Goal: Task Accomplishment & Management: Manage account settings

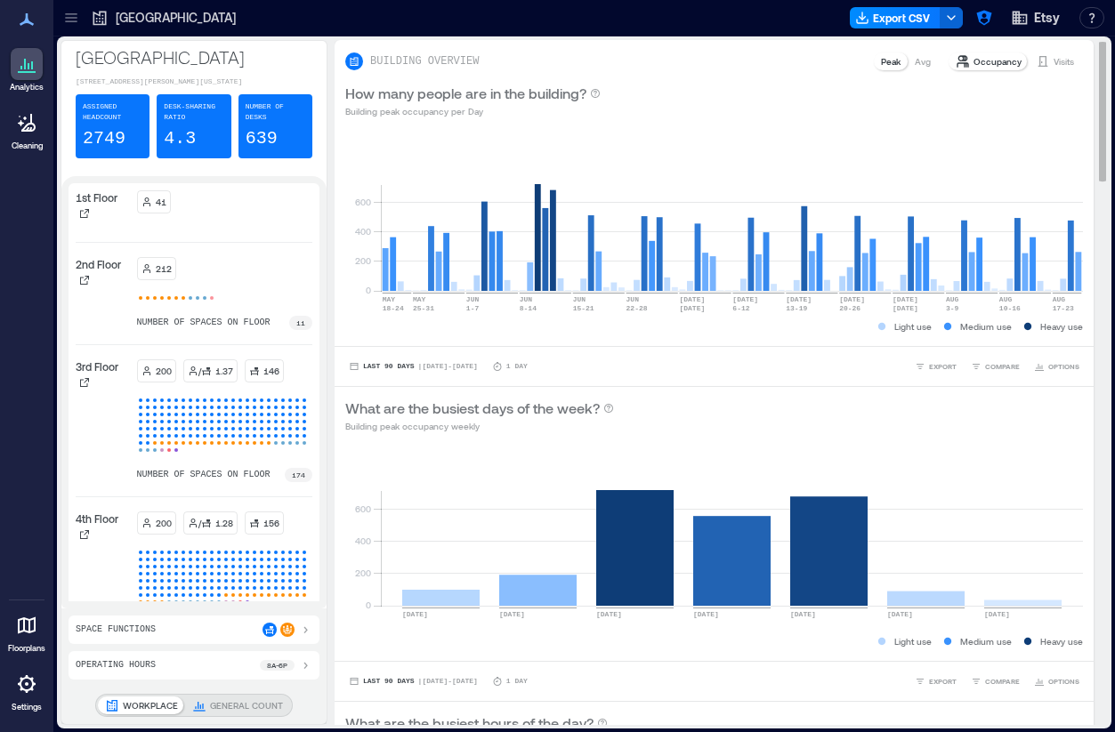
click at [583, 133] on div "0 200 400 600 MAY 18-24 MAY 25-31 JUN 1-7 JUN 8-14 JUN 15-21 JUN 22-28 JUN 29 J…" at bounding box center [713, 237] width 759 height 217
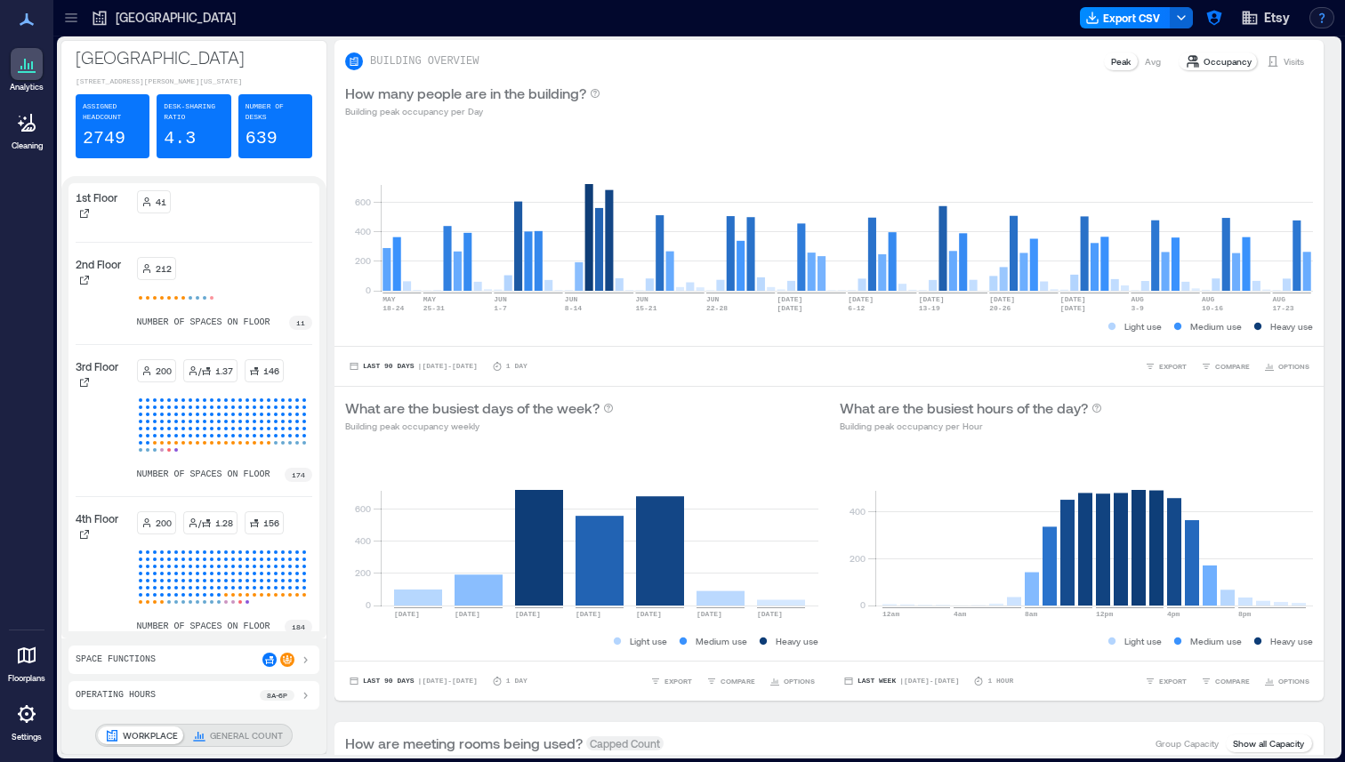
click at [833, 16] on button "button" at bounding box center [1321, 17] width 25 height 21
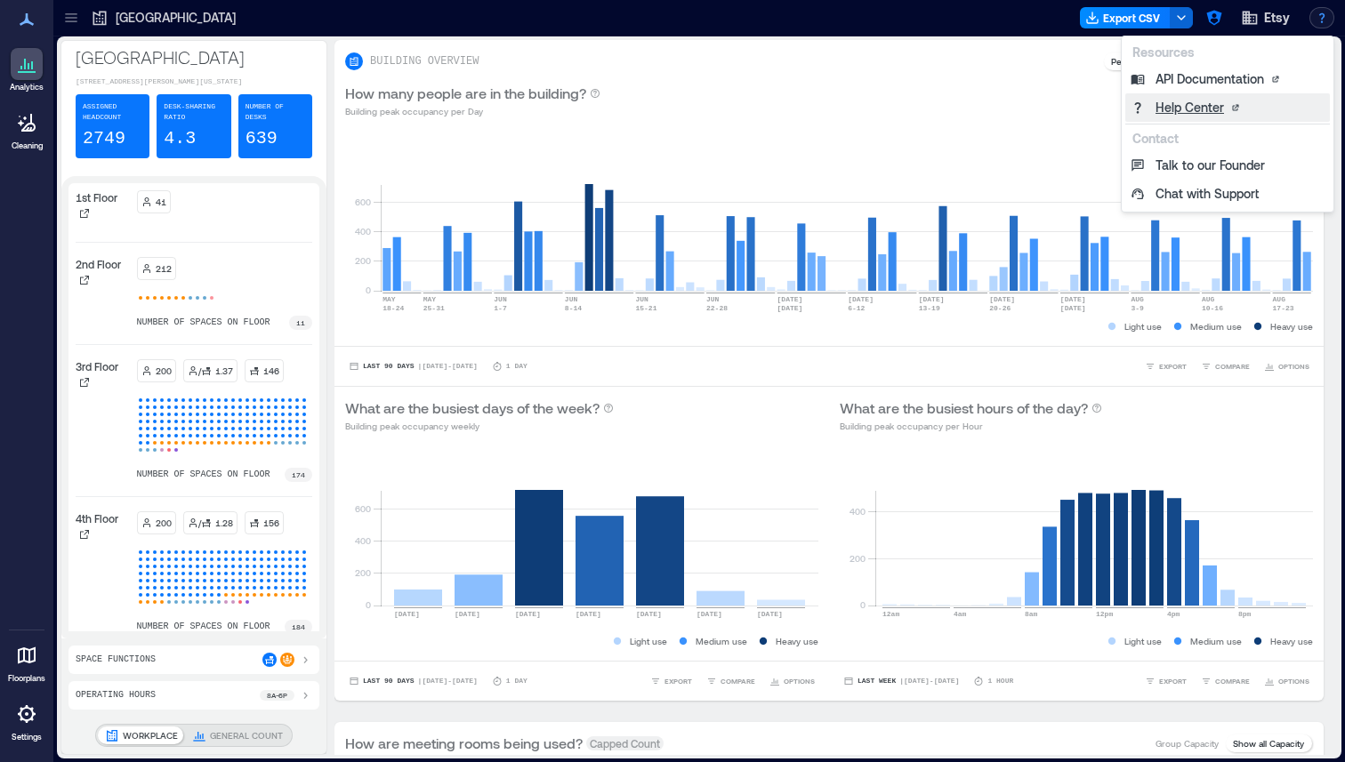
click at [833, 109] on link "Help Center" at bounding box center [1227, 107] width 205 height 28
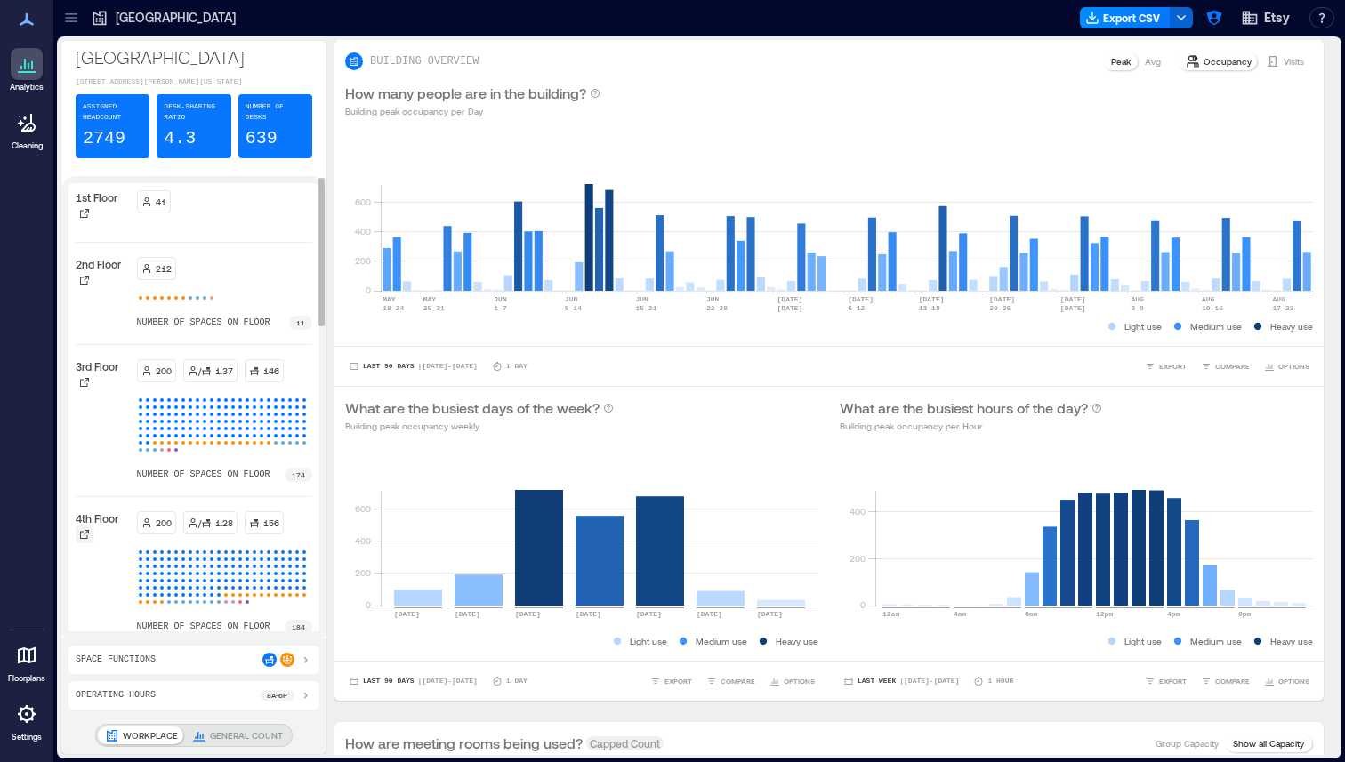
click at [88, 540] on icon at bounding box center [84, 534] width 11 height 11
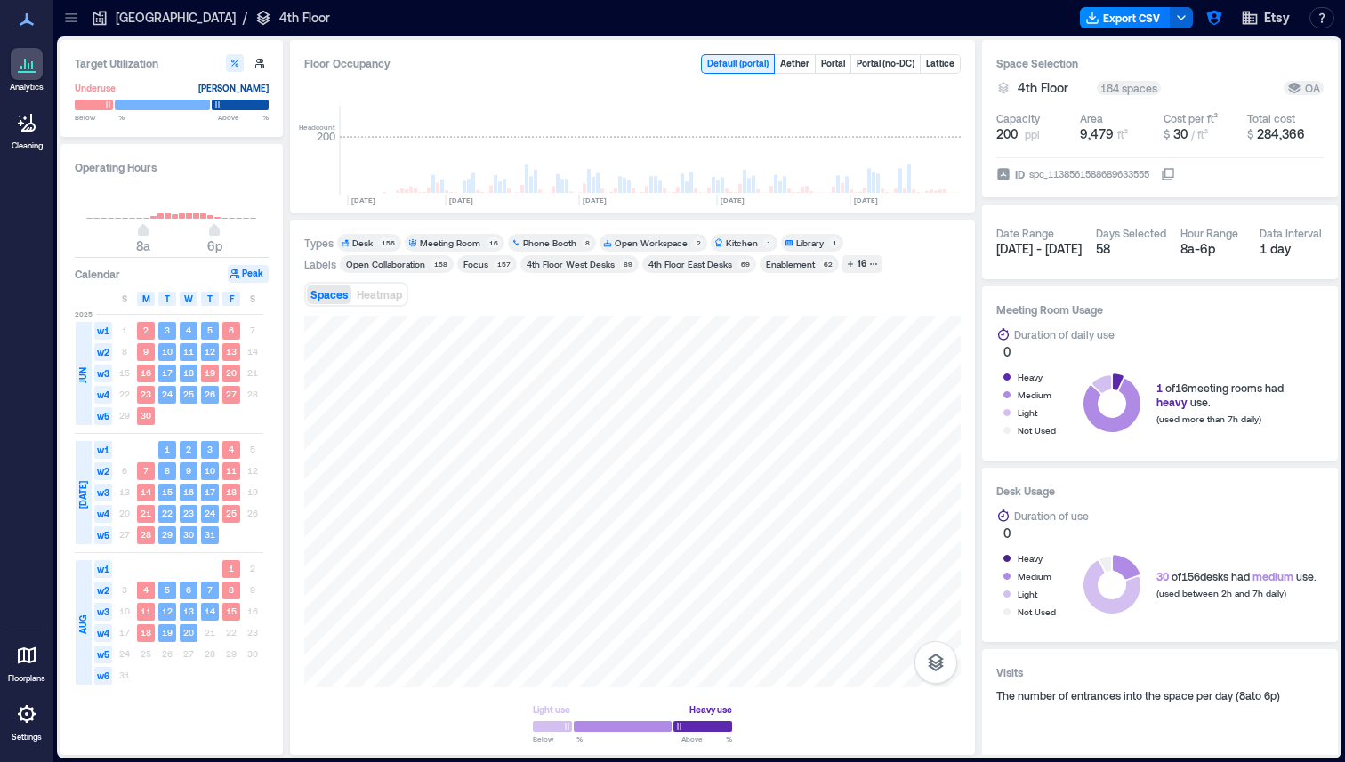
scroll to position [0, 2691]
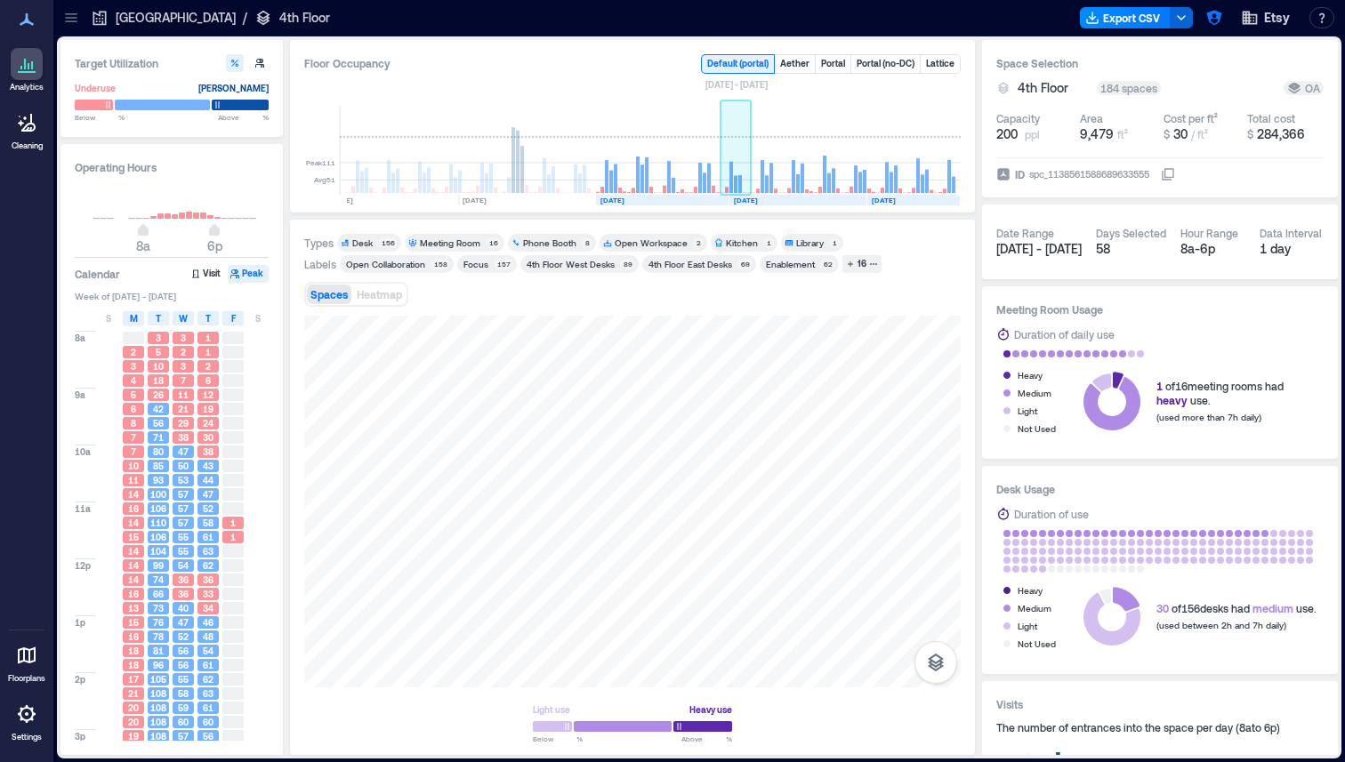
click at [734, 161] on rect at bounding box center [735, 150] width 31 height 89
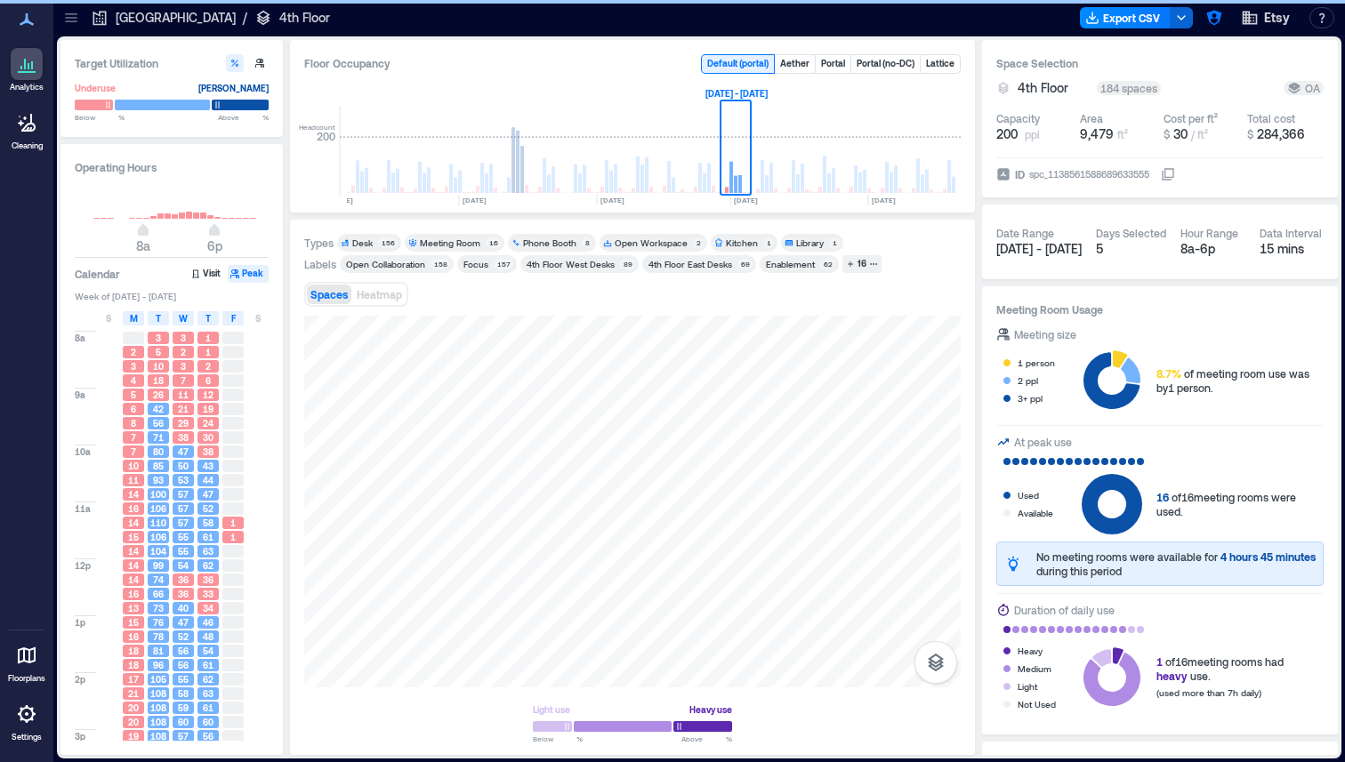
click at [450, 242] on div "Meeting Room" at bounding box center [450, 243] width 60 height 12
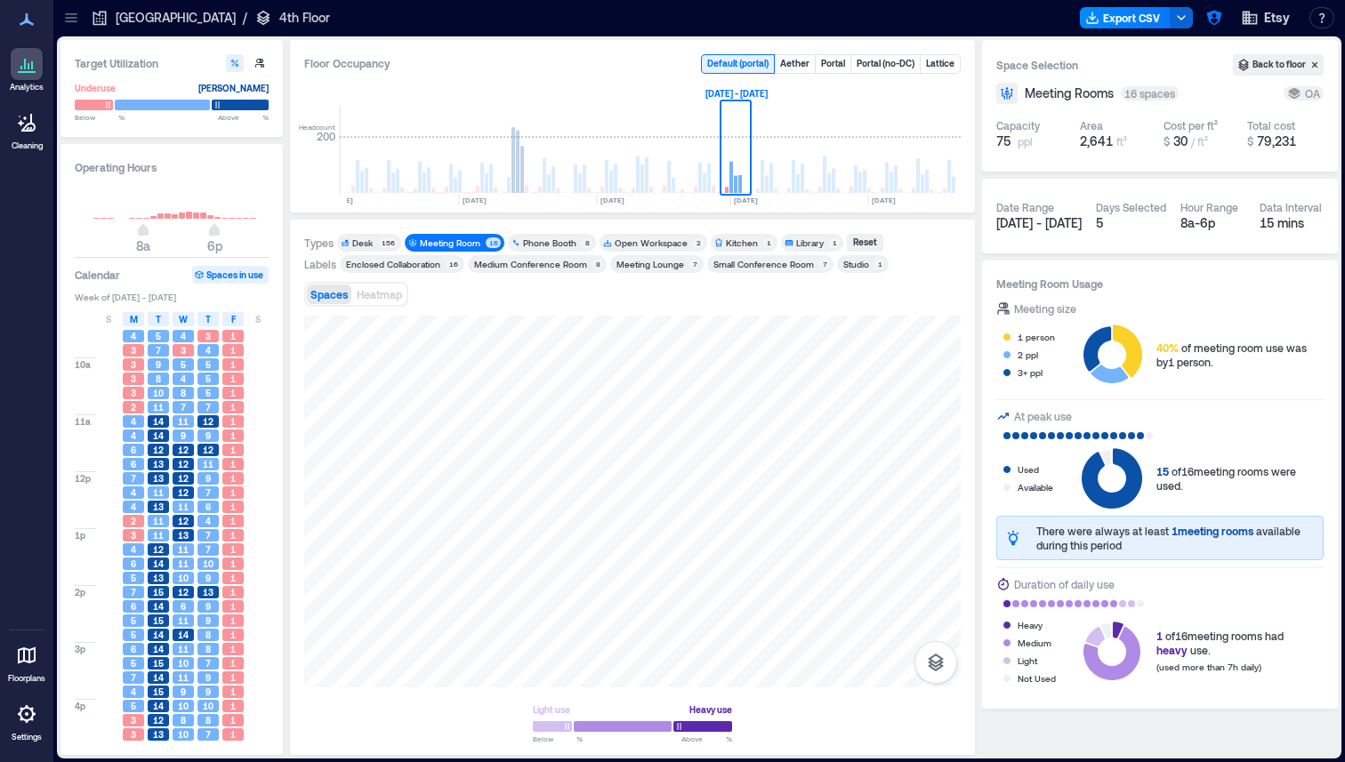
scroll to position [93, 0]
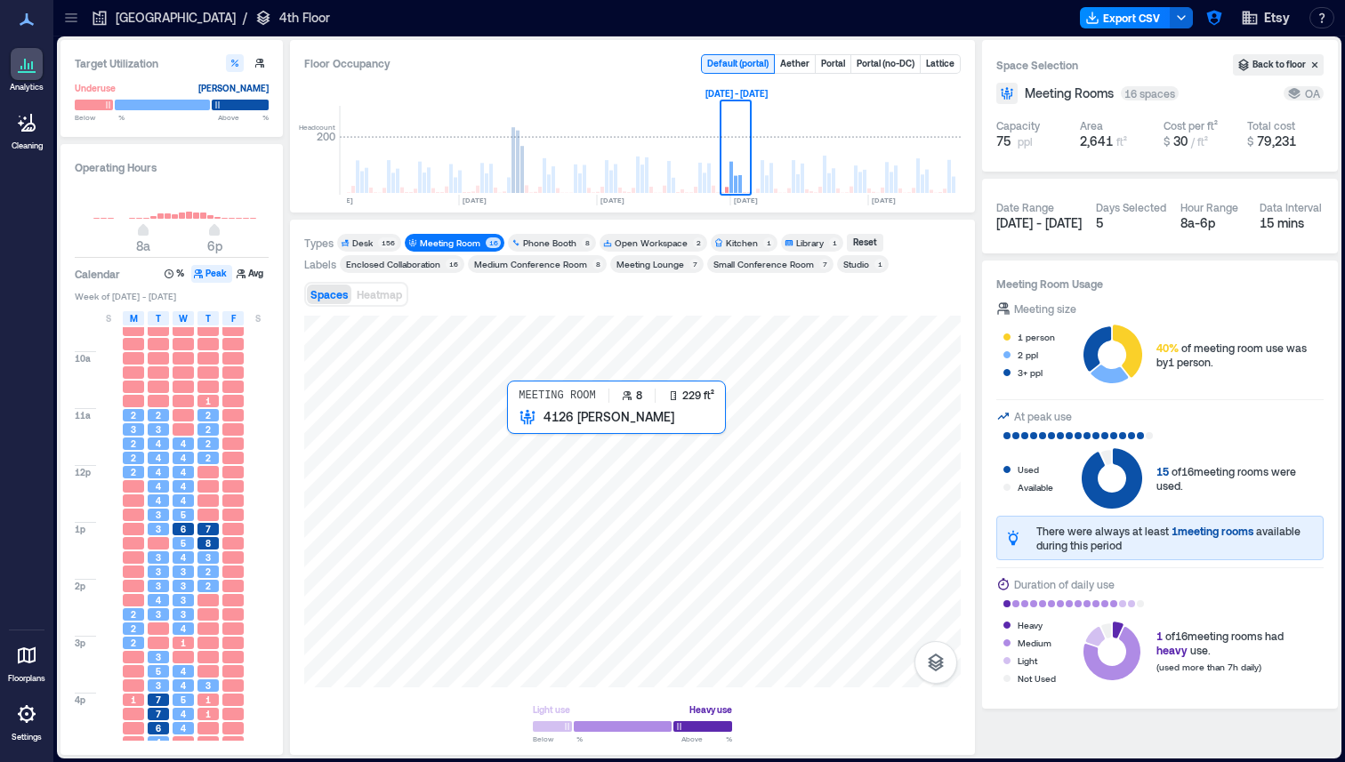
click at [540, 445] on div at bounding box center [632, 502] width 656 height 372
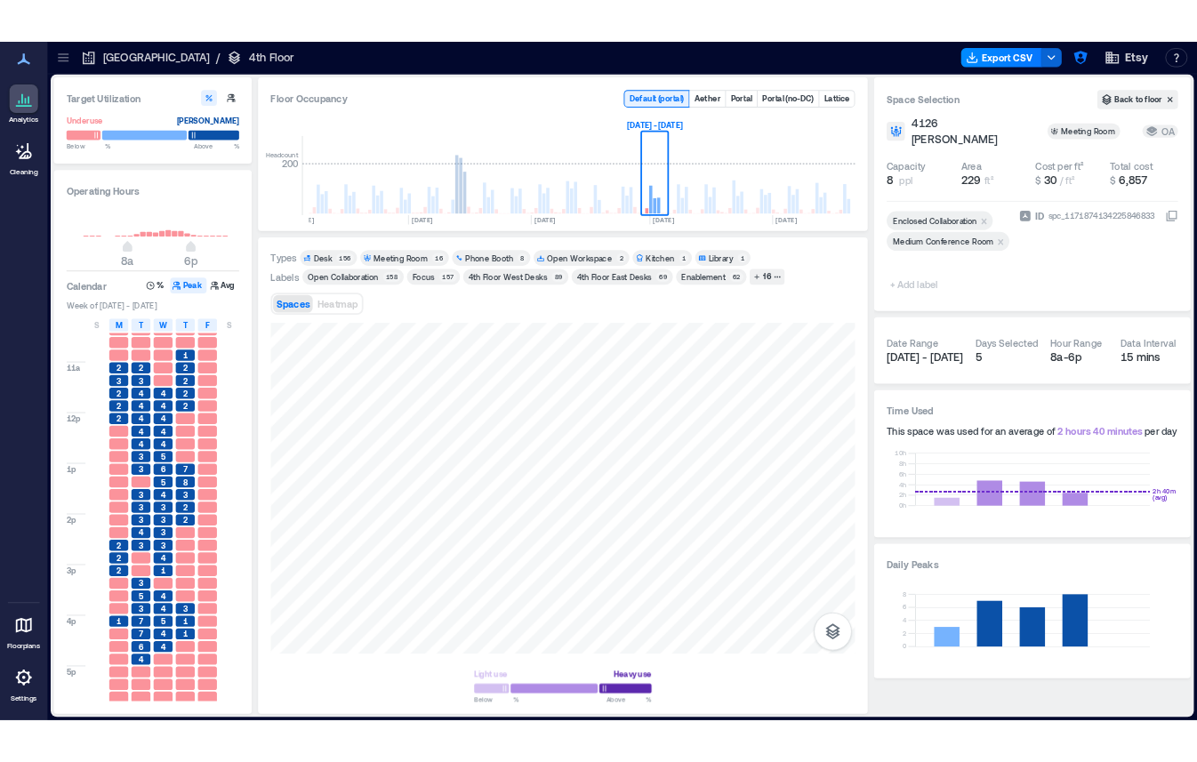
scroll to position [159, 0]
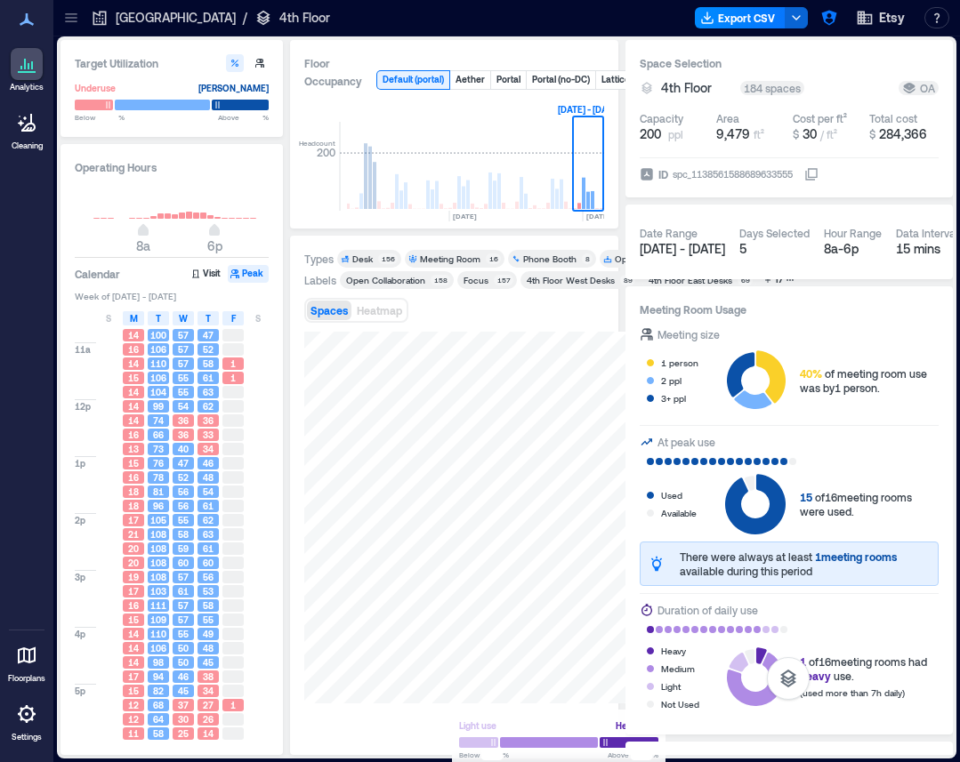
scroll to position [0, 3047]
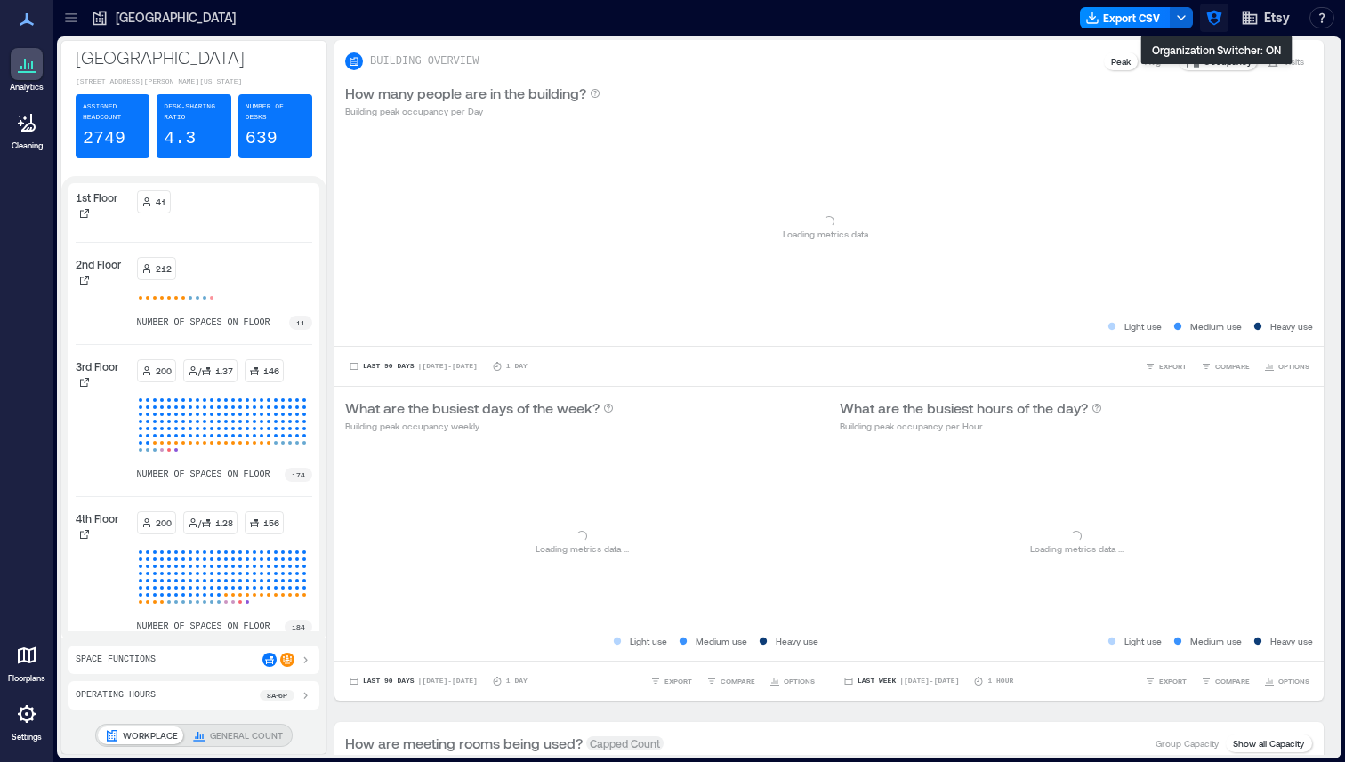
click at [1223, 20] on icon "button" at bounding box center [1214, 18] width 18 height 18
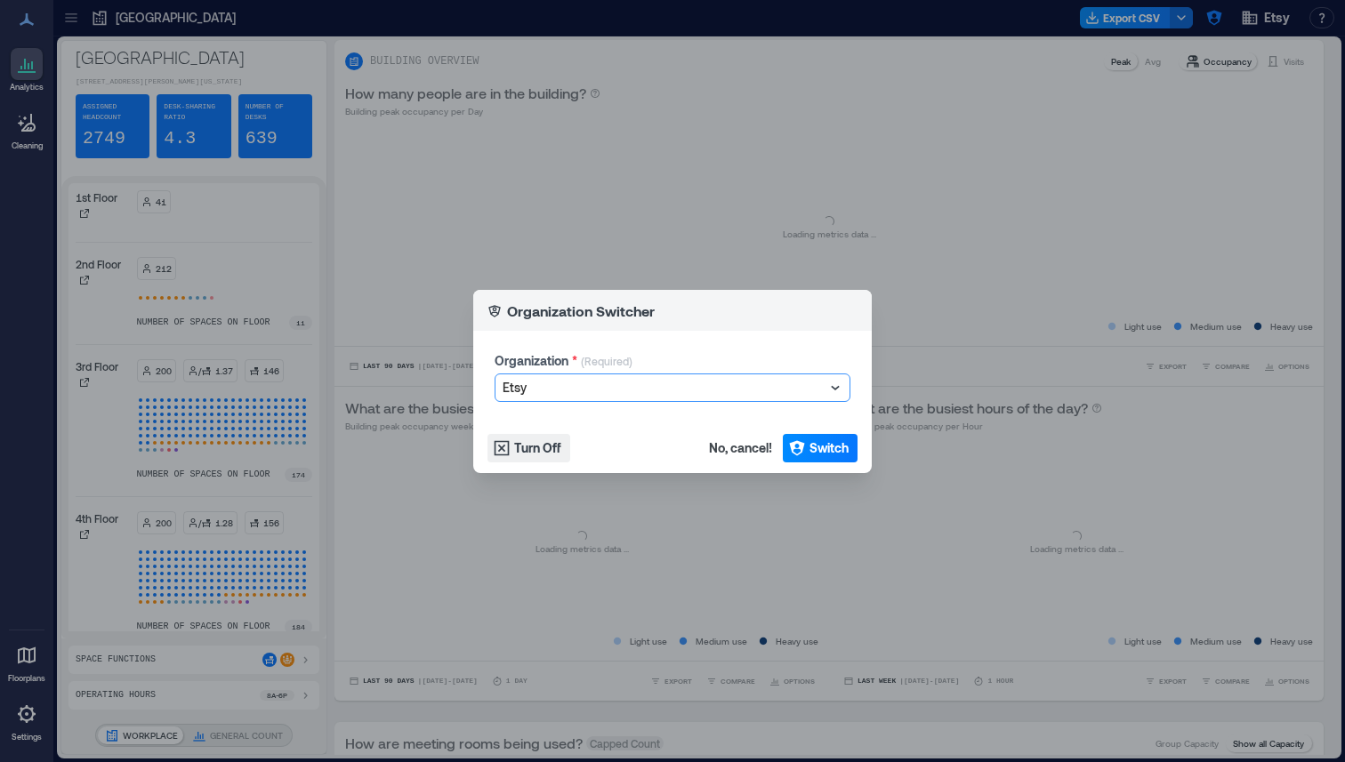
click at [711, 395] on div at bounding box center [664, 387] width 322 height 21
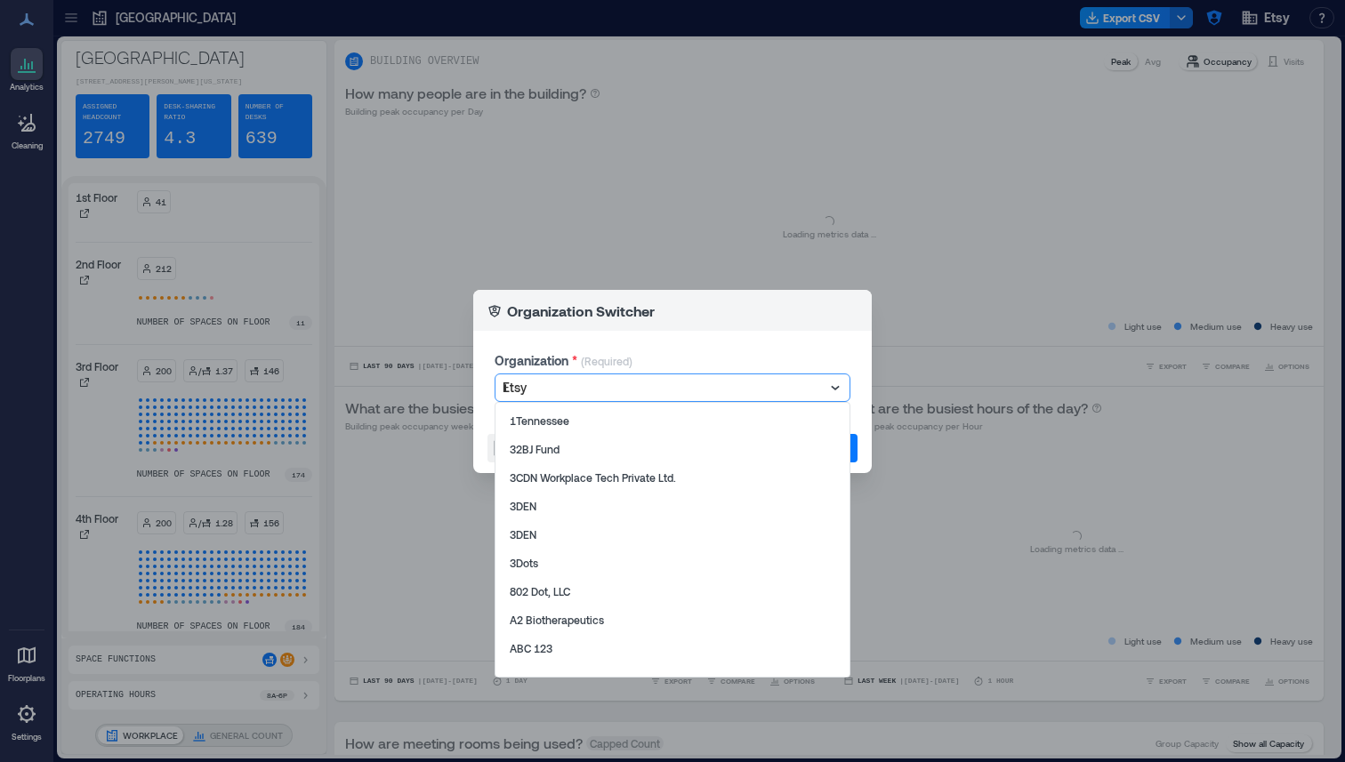
scroll to position [245, 0]
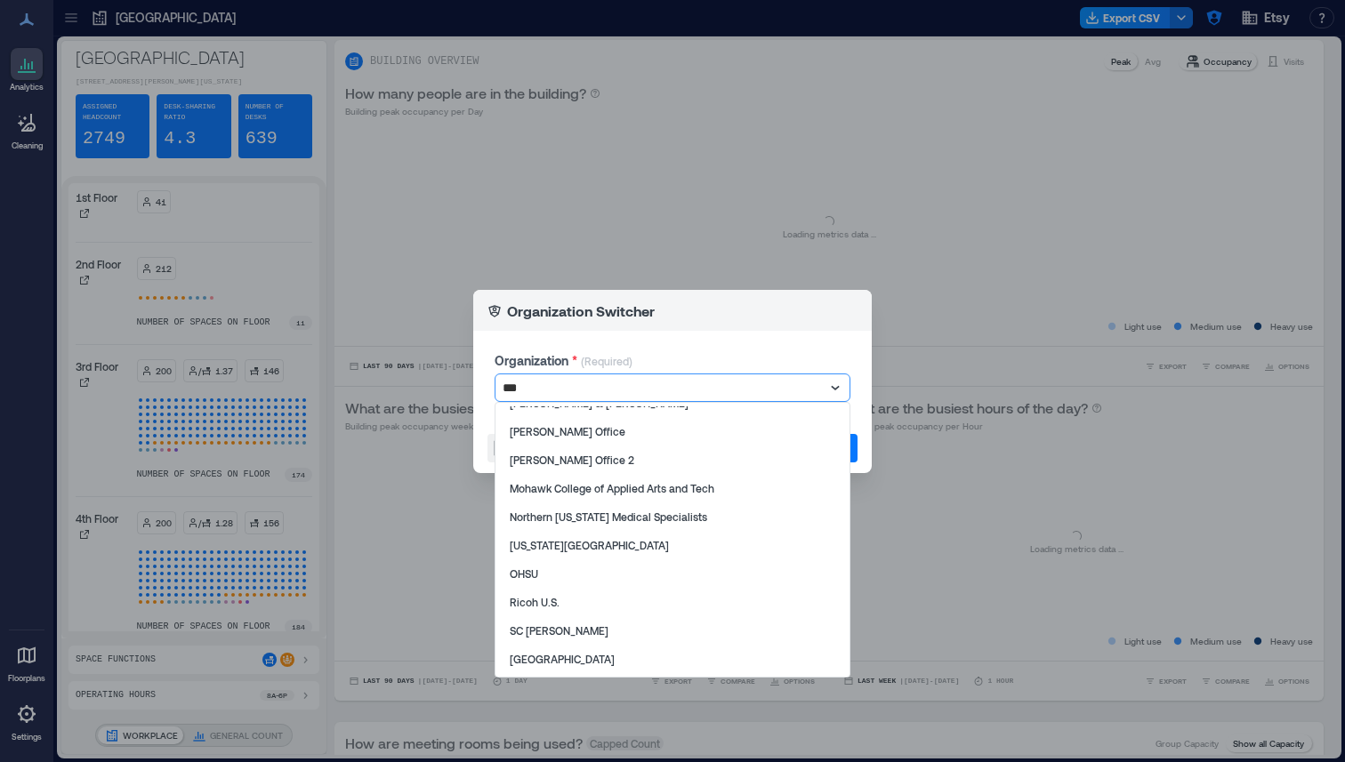
type input "****"
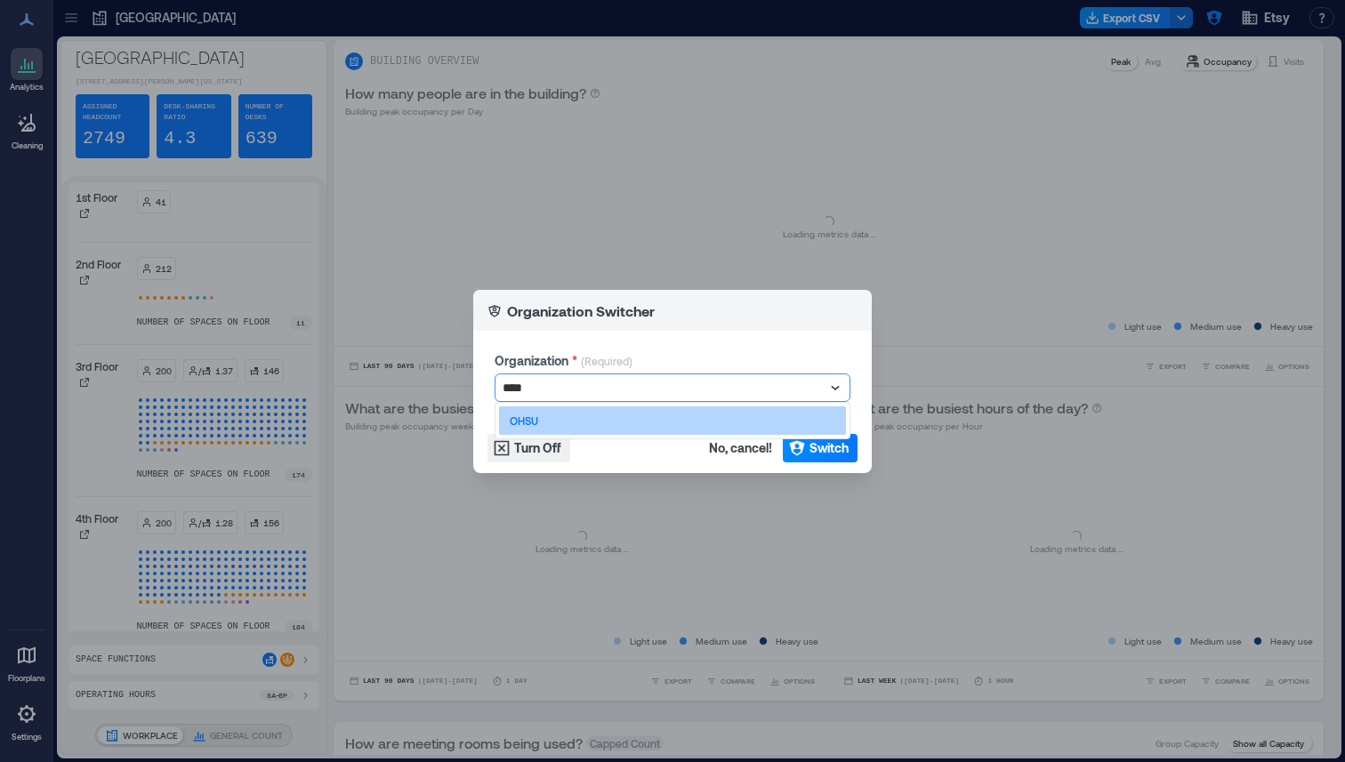
scroll to position [0, 0]
click at [666, 421] on div "OHSU" at bounding box center [672, 420] width 347 height 28
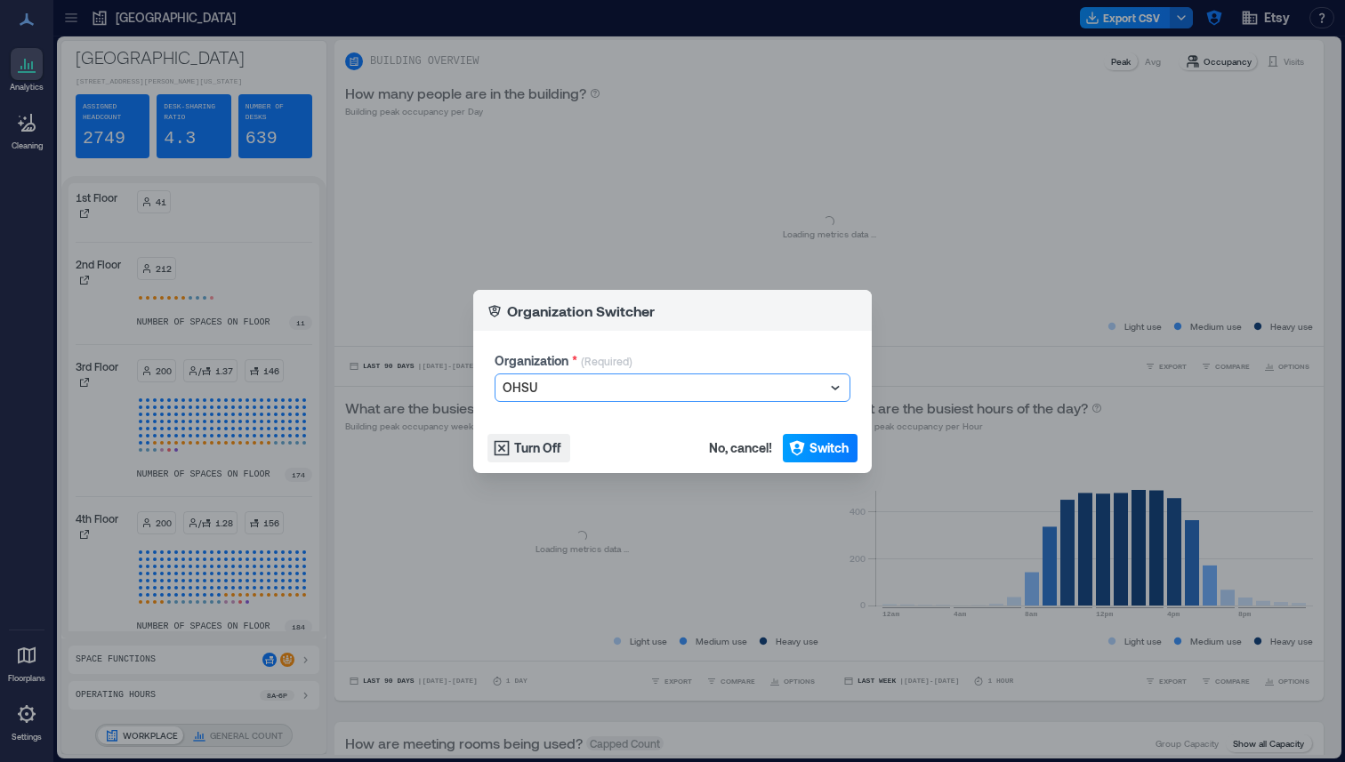
click at [832, 451] on span "Switch" at bounding box center [828, 448] width 39 height 18
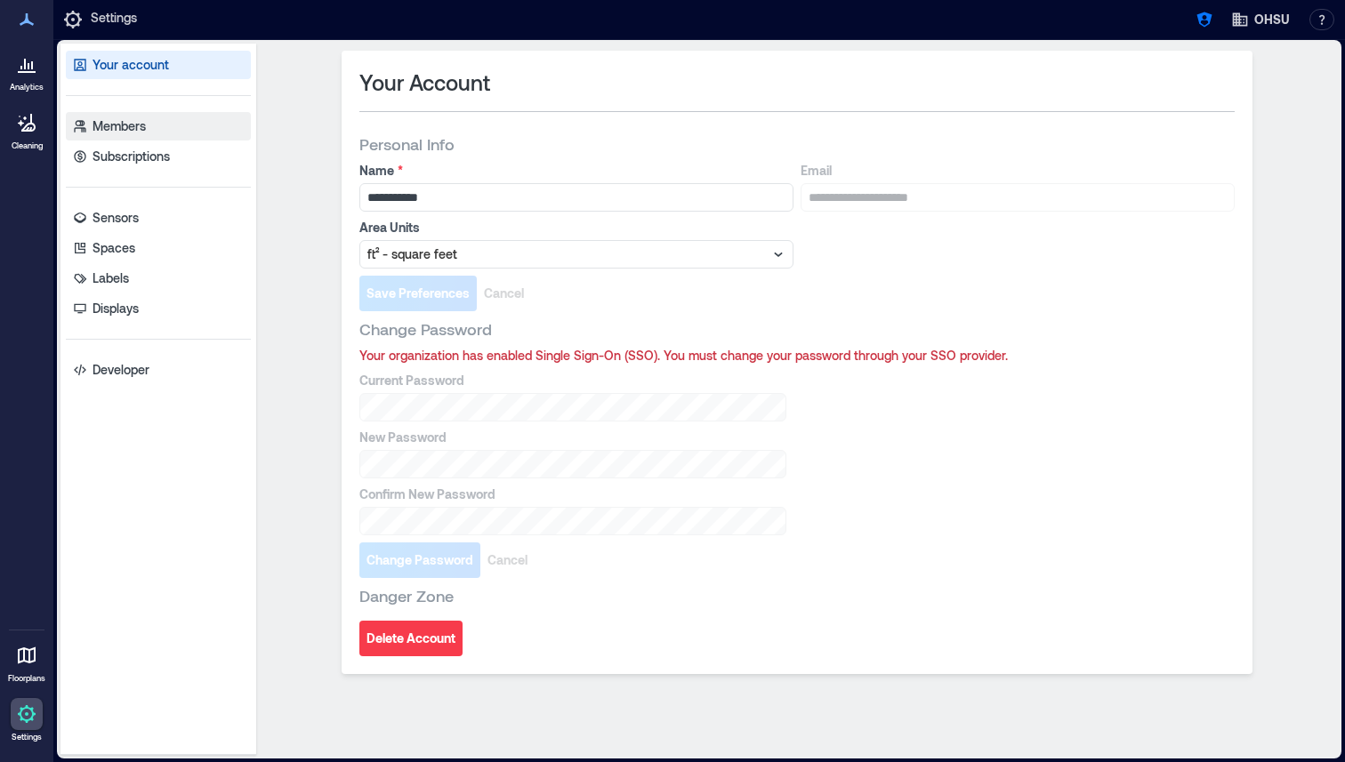
click at [133, 124] on p "Members" at bounding box center [119, 126] width 53 height 18
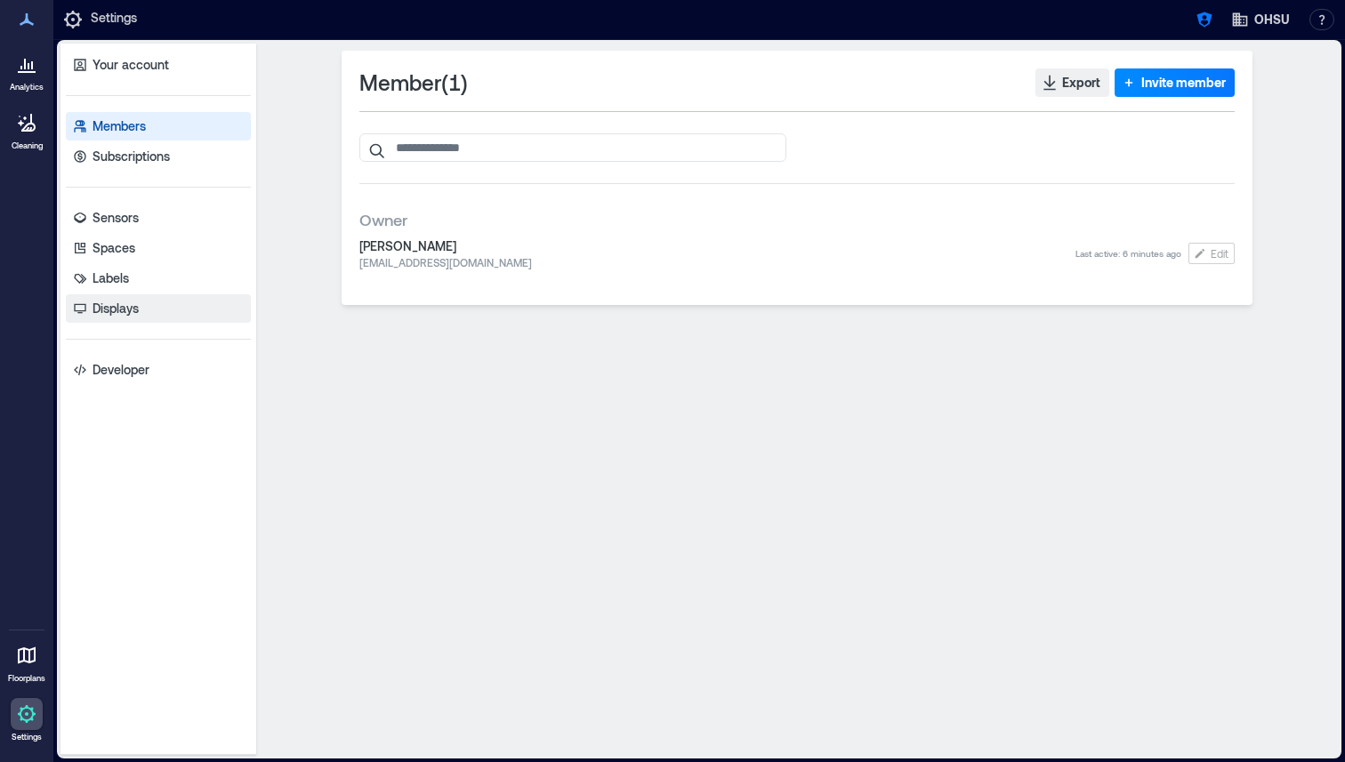
click at [134, 311] on p "Displays" at bounding box center [116, 309] width 46 height 18
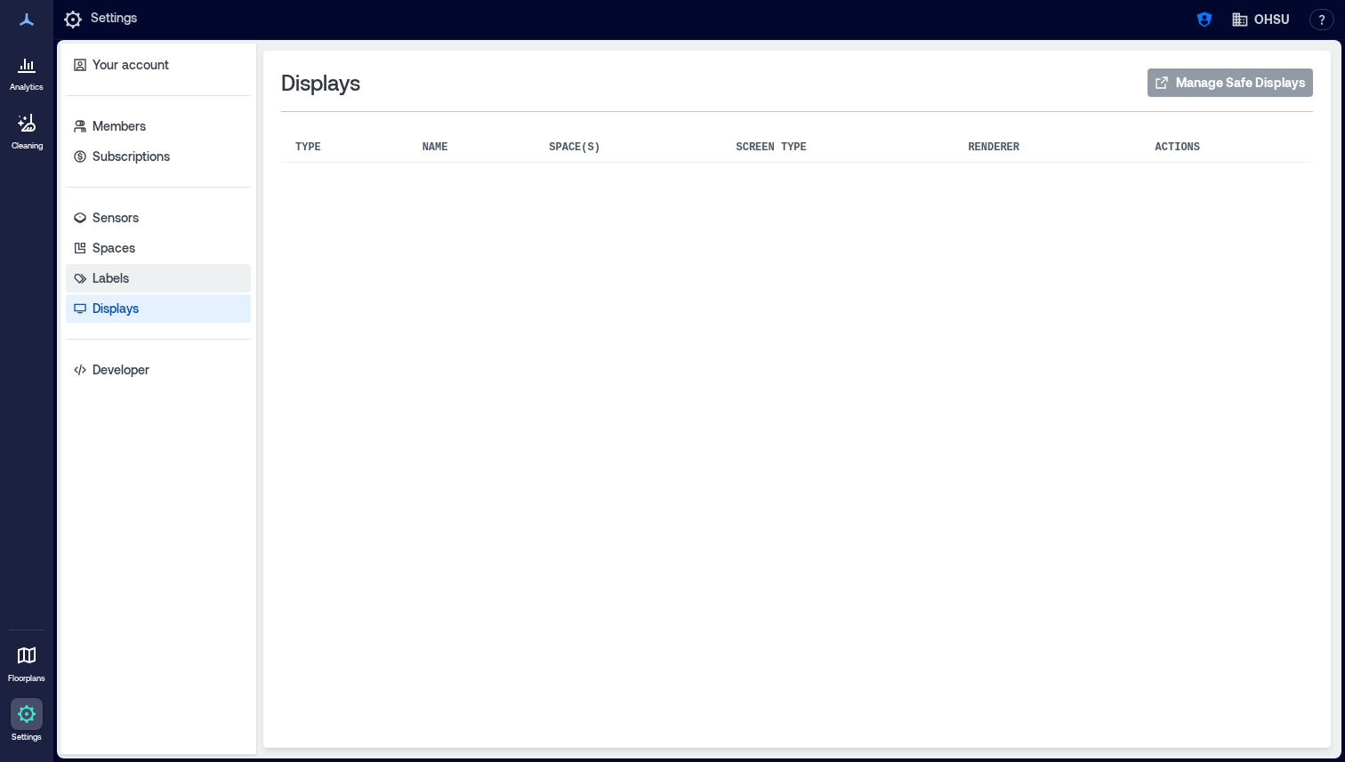
click at [134, 274] on link "Labels" at bounding box center [158, 278] width 185 height 28
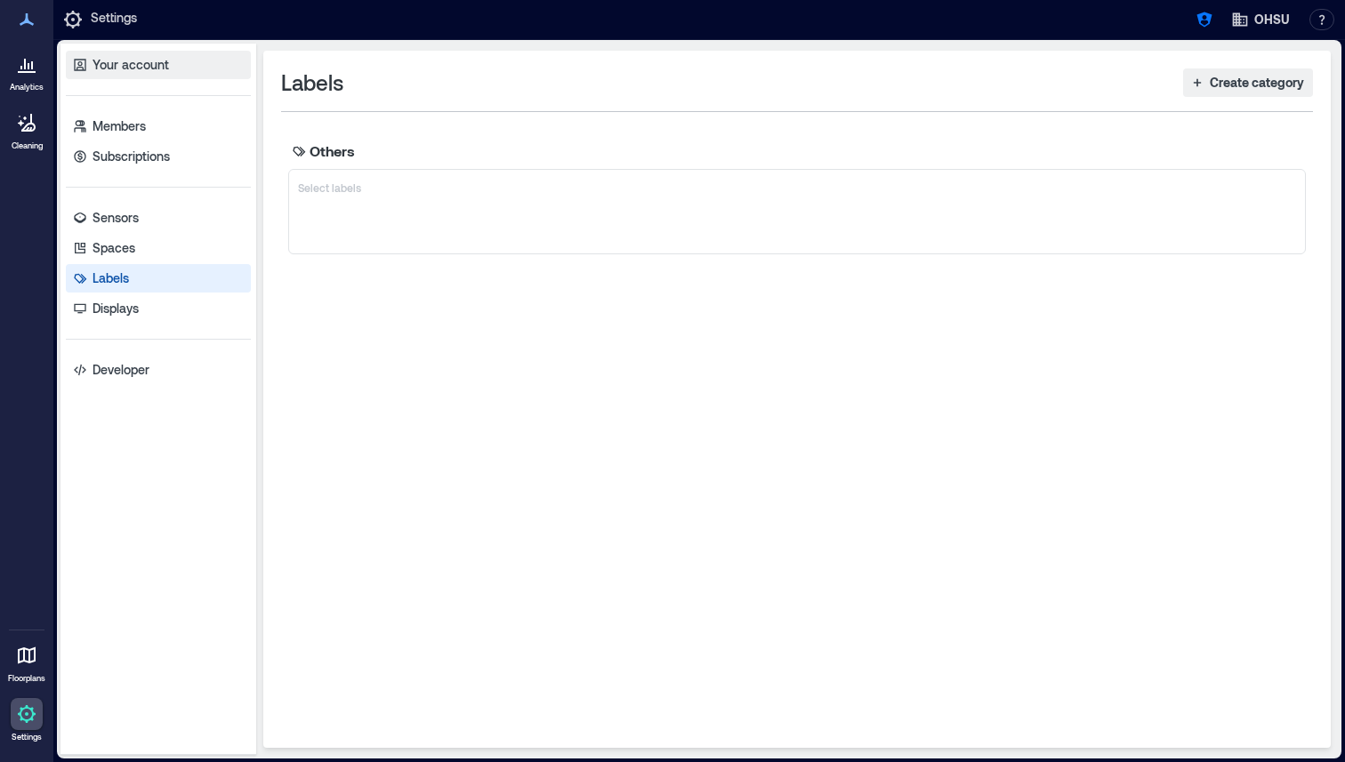
click at [154, 72] on p "Your account" at bounding box center [131, 65] width 76 height 18
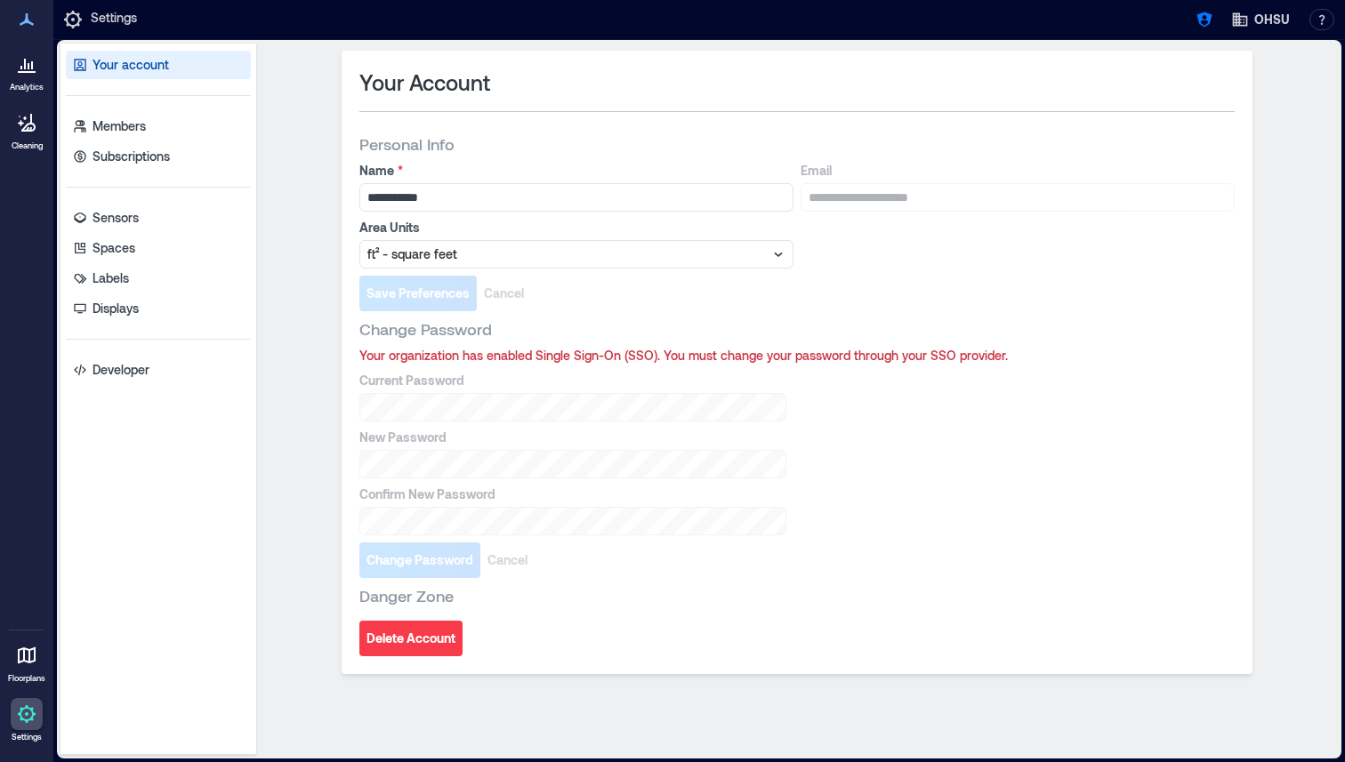
click at [148, 141] on div "Your account Members Subscriptions Sensors Spaces Labels Displays Developer" at bounding box center [158, 400] width 196 height 712
click at [141, 133] on p "Members" at bounding box center [119, 126] width 53 height 18
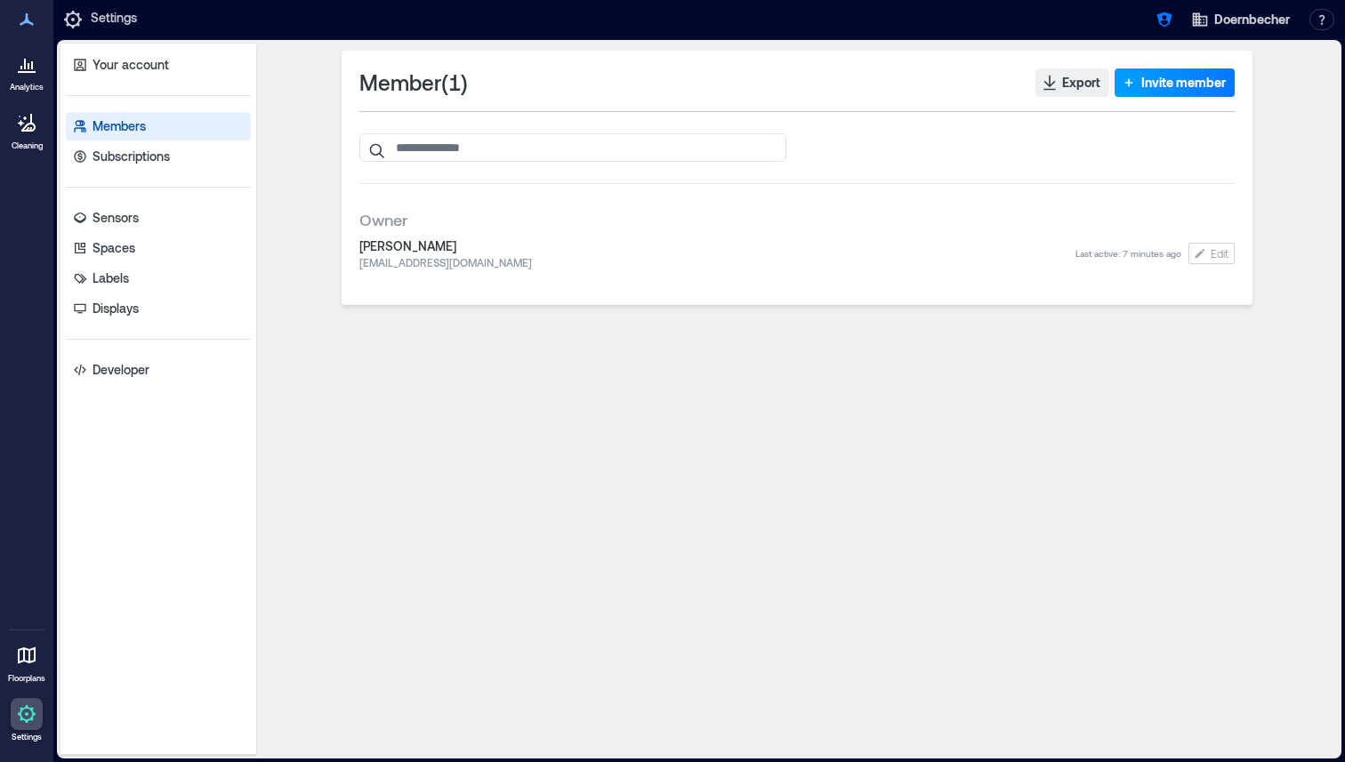
click at [1190, 77] on span "Invite member" at bounding box center [1183, 83] width 85 height 18
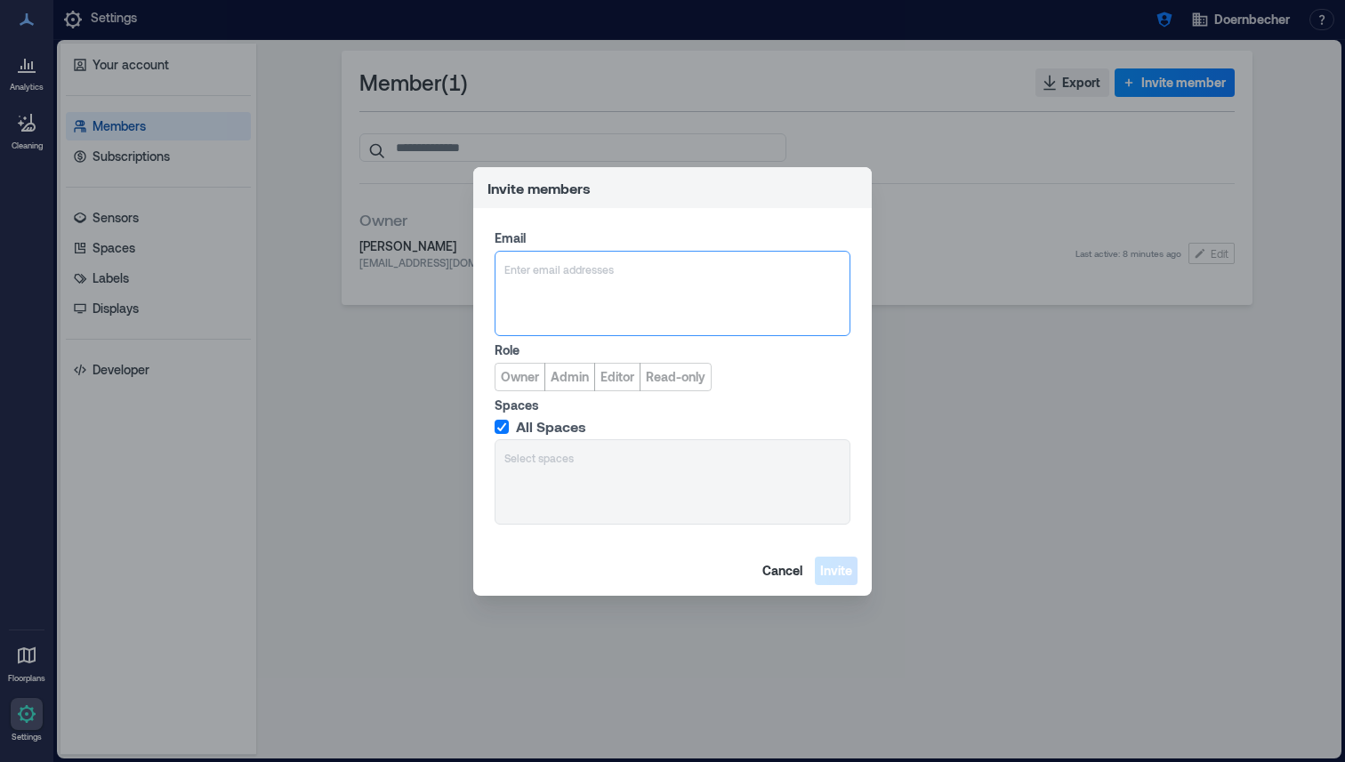
paste input "**********"
type input "**********"
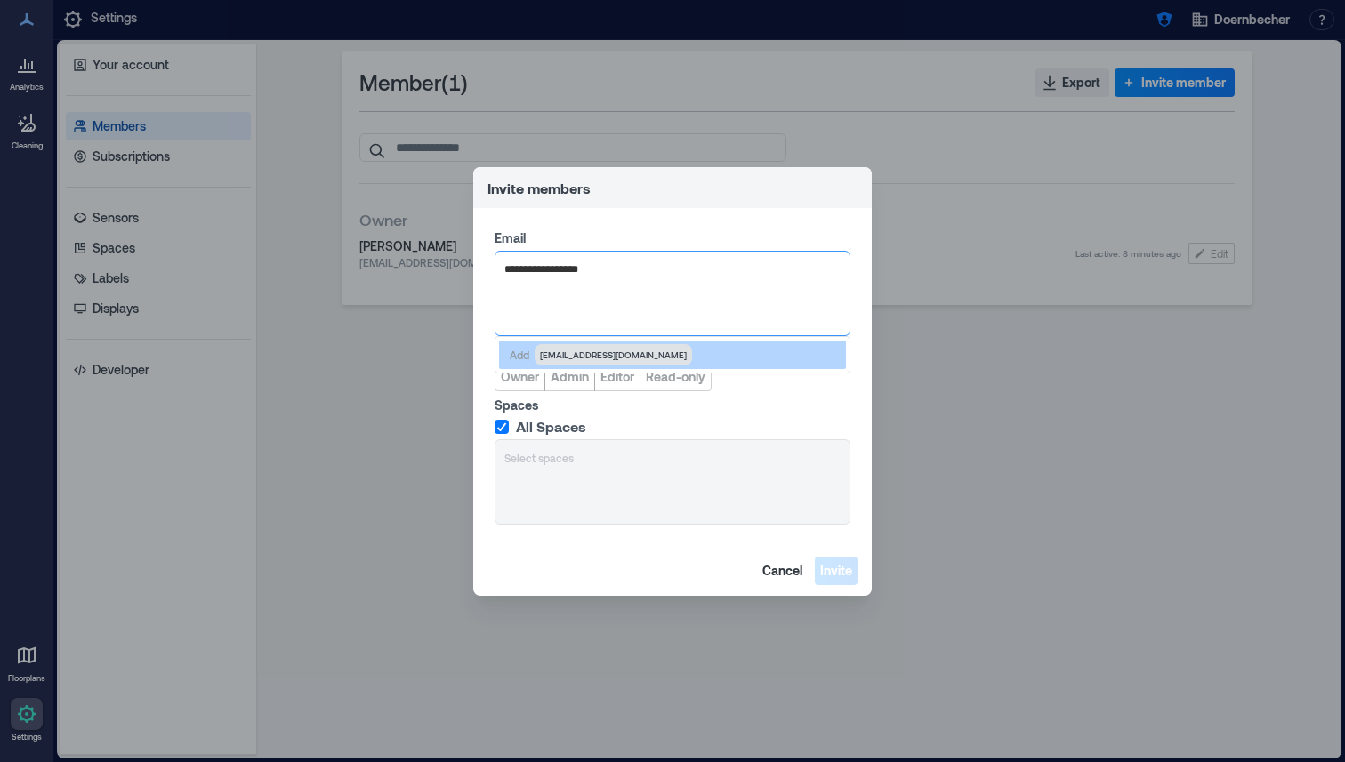
click at [581, 357] on span "[EMAIL_ADDRESS][DOMAIN_NAME]" at bounding box center [613, 355] width 147 height 14
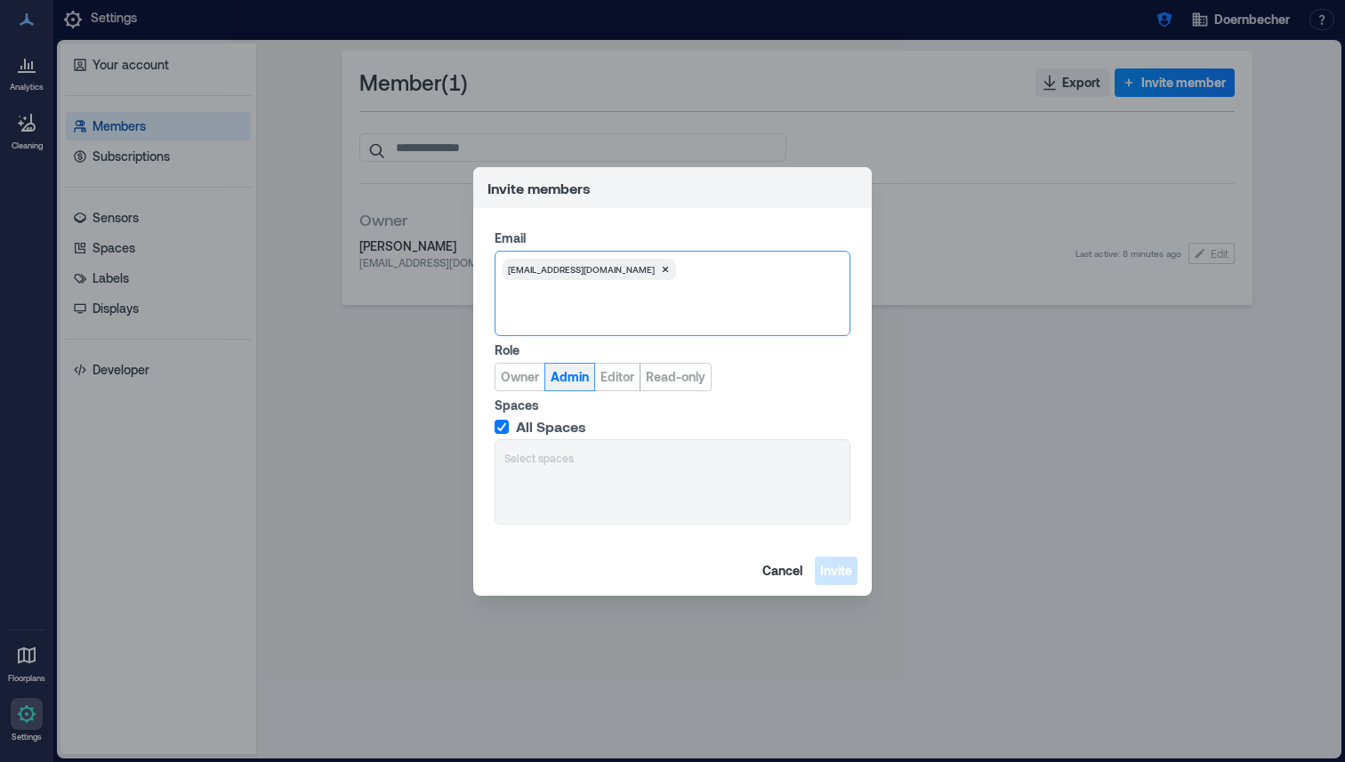
click at [573, 376] on span "Admin" at bounding box center [570, 377] width 38 height 18
click at [853, 570] on button "Invite" at bounding box center [836, 571] width 43 height 28
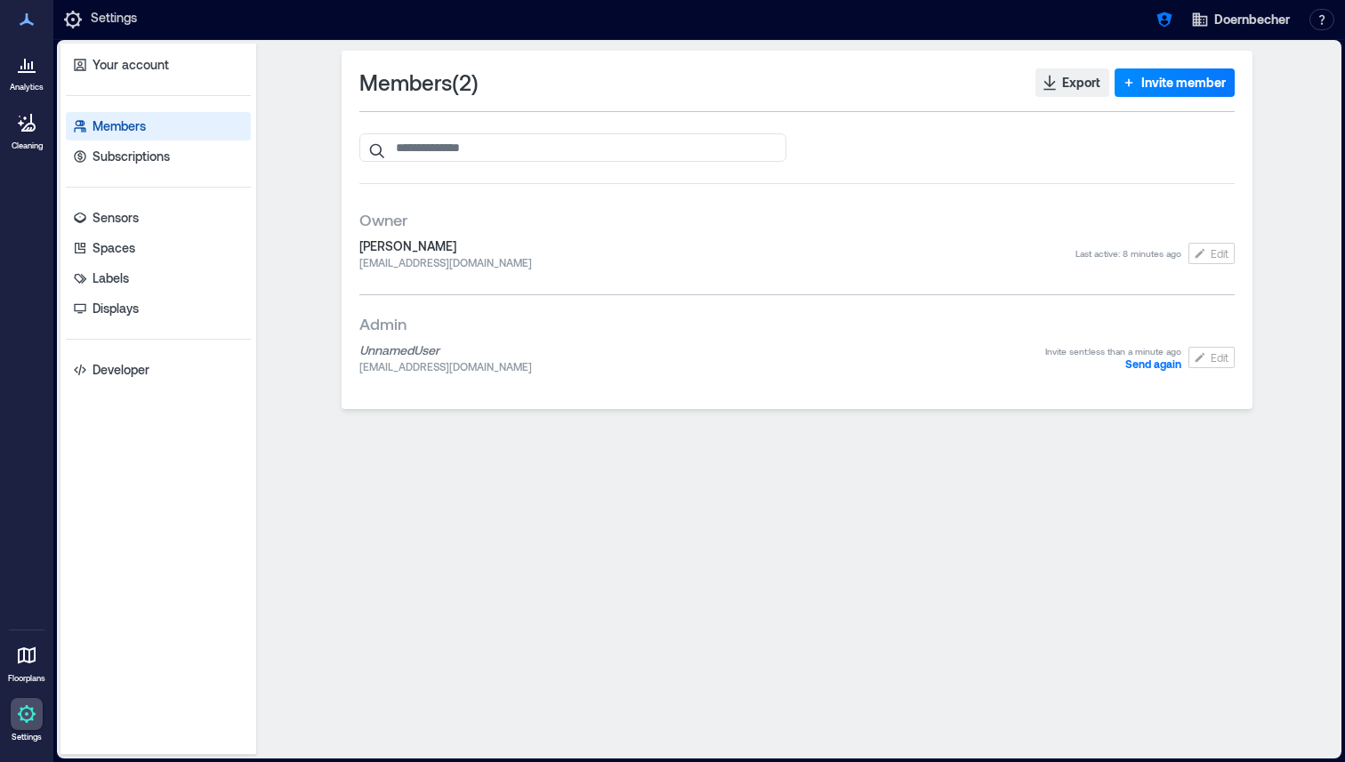
click at [19, 62] on icon at bounding box center [26, 63] width 21 height 21
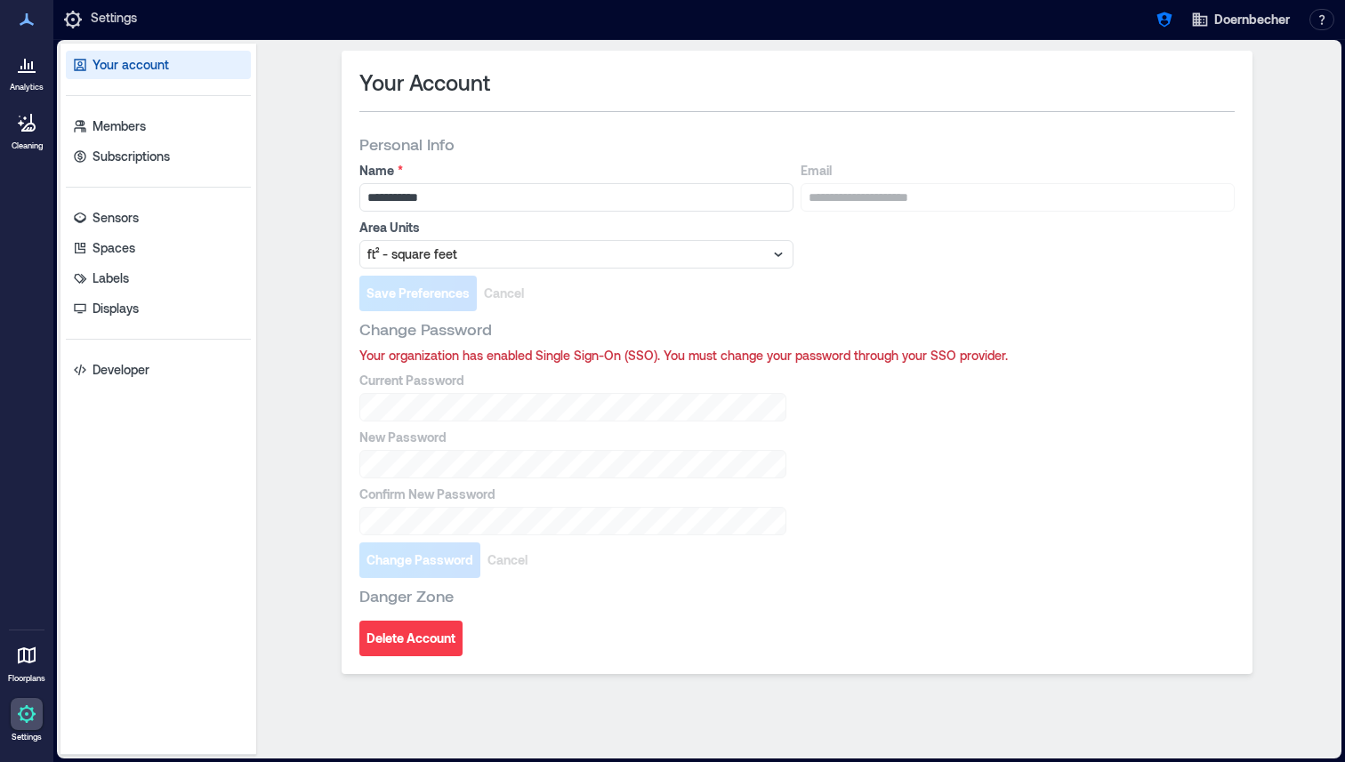
click at [25, 65] on icon at bounding box center [25, 64] width 2 height 11
click at [140, 133] on p "Members" at bounding box center [119, 126] width 53 height 18
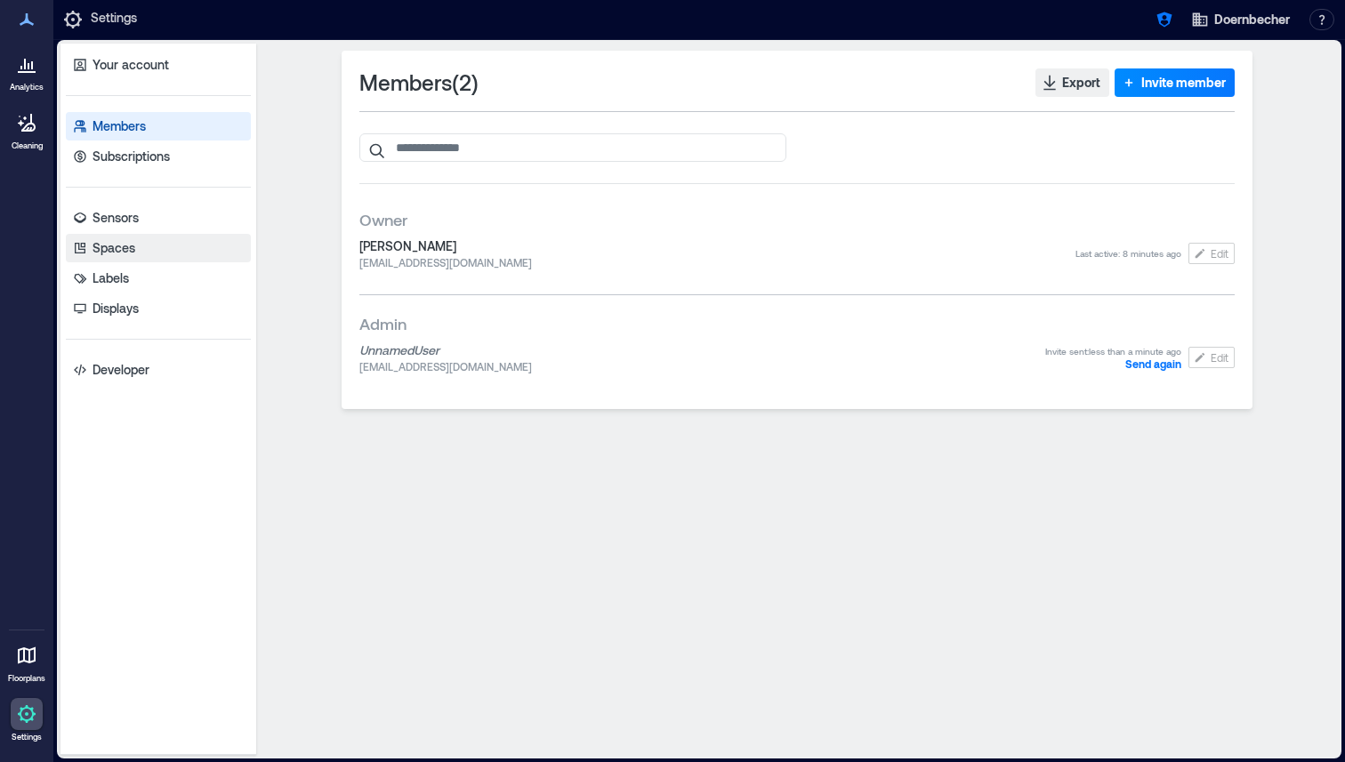
click at [122, 236] on link "Spaces" at bounding box center [158, 248] width 185 height 28
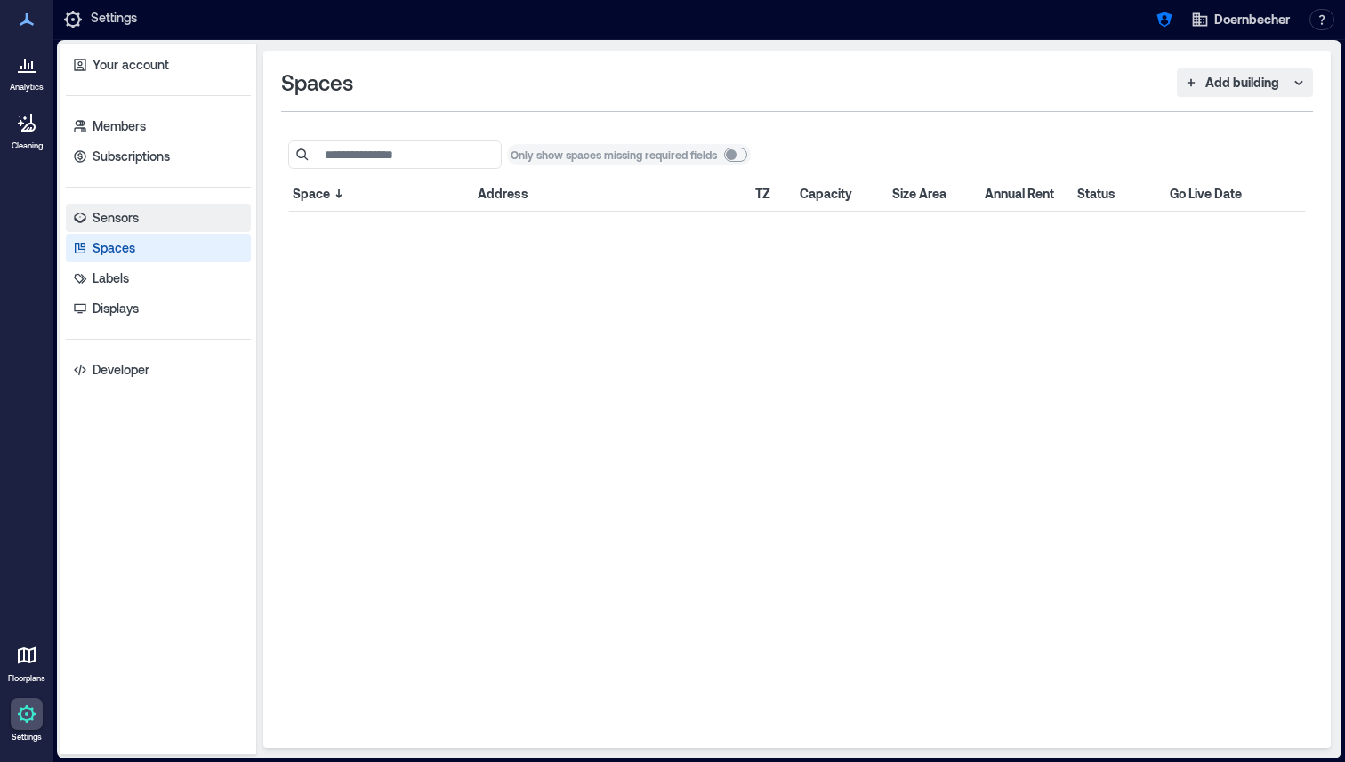
click at [124, 218] on p "Sensors" at bounding box center [116, 218] width 46 height 18
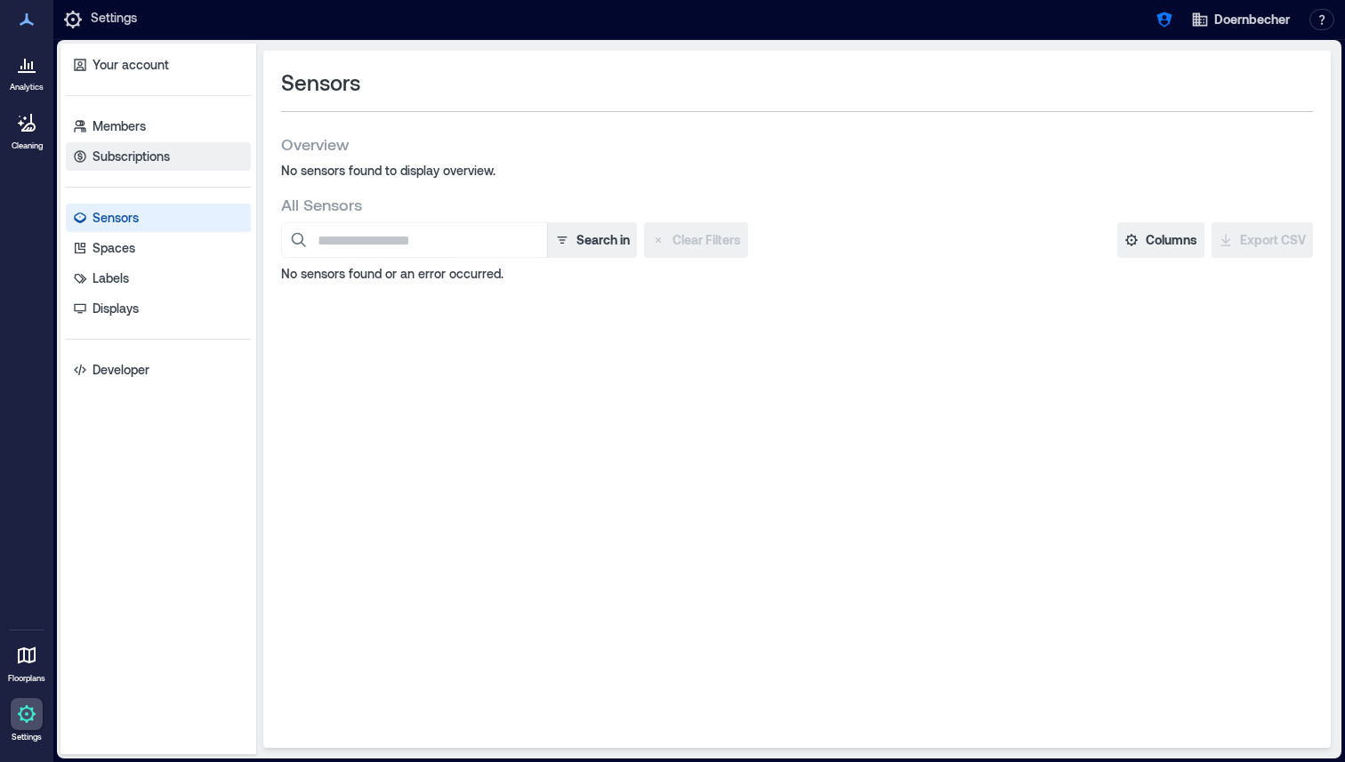
click at [171, 153] on link "Subscriptions" at bounding box center [158, 156] width 185 height 28
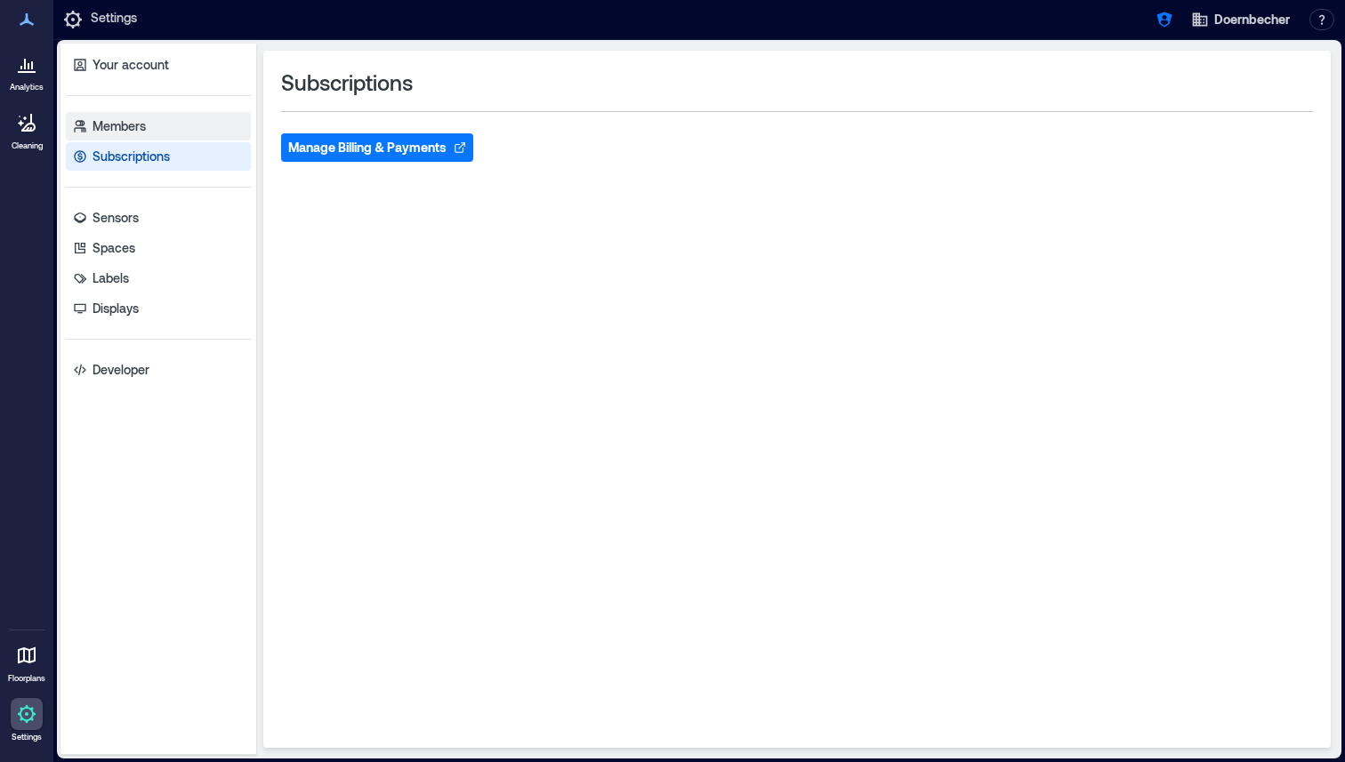
click at [159, 121] on link "Members" at bounding box center [158, 126] width 185 height 28
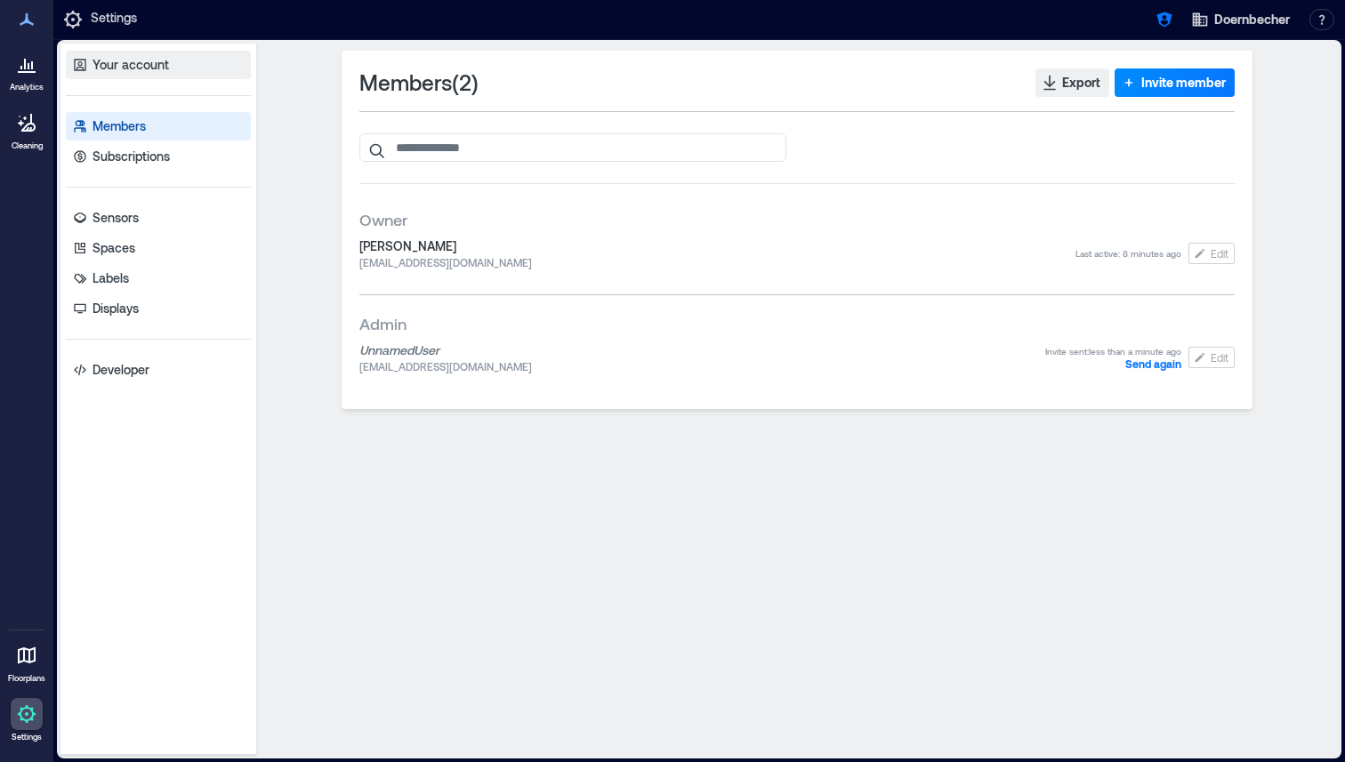
click at [161, 64] on p "Your account" at bounding box center [131, 65] width 76 height 18
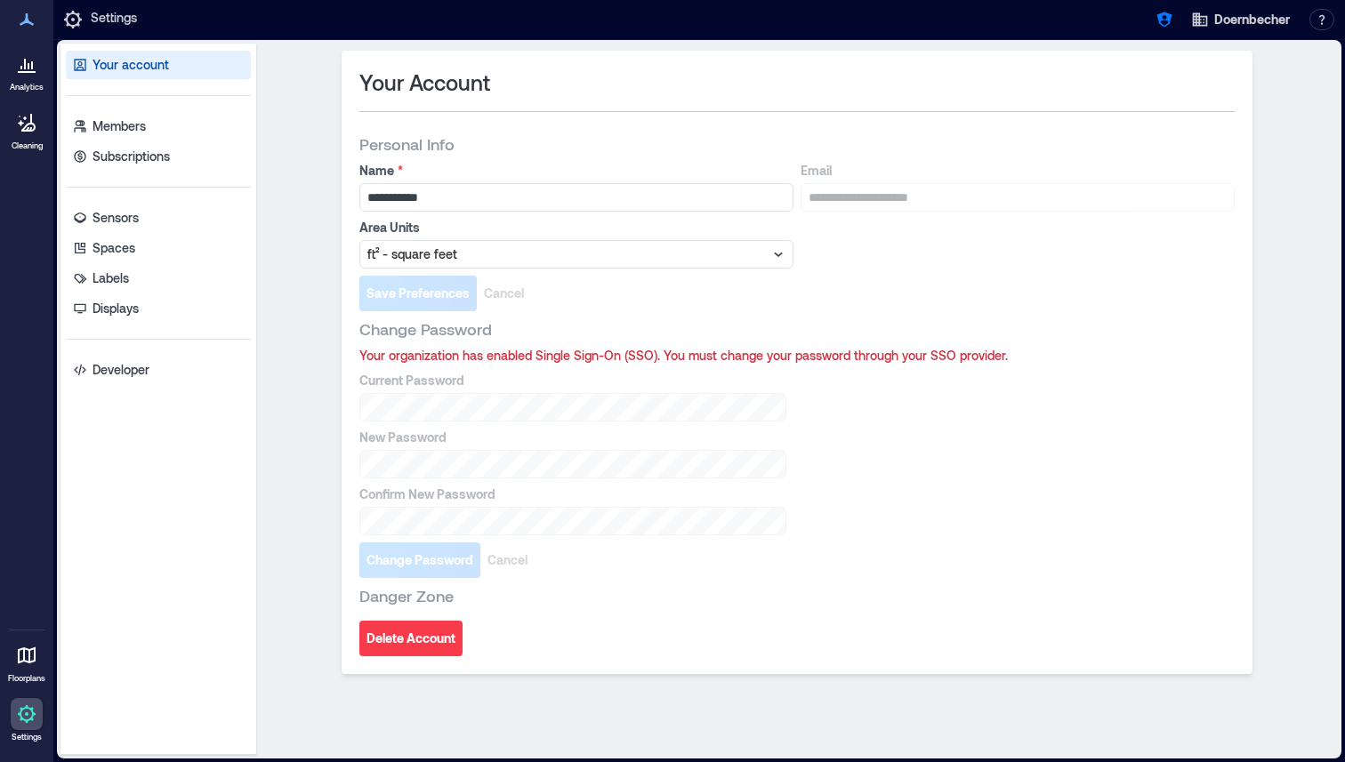
click at [281, 92] on div "**********" at bounding box center [796, 399] width 1067 height 697
click at [28, 68] on icon at bounding box center [29, 66] width 2 height 6
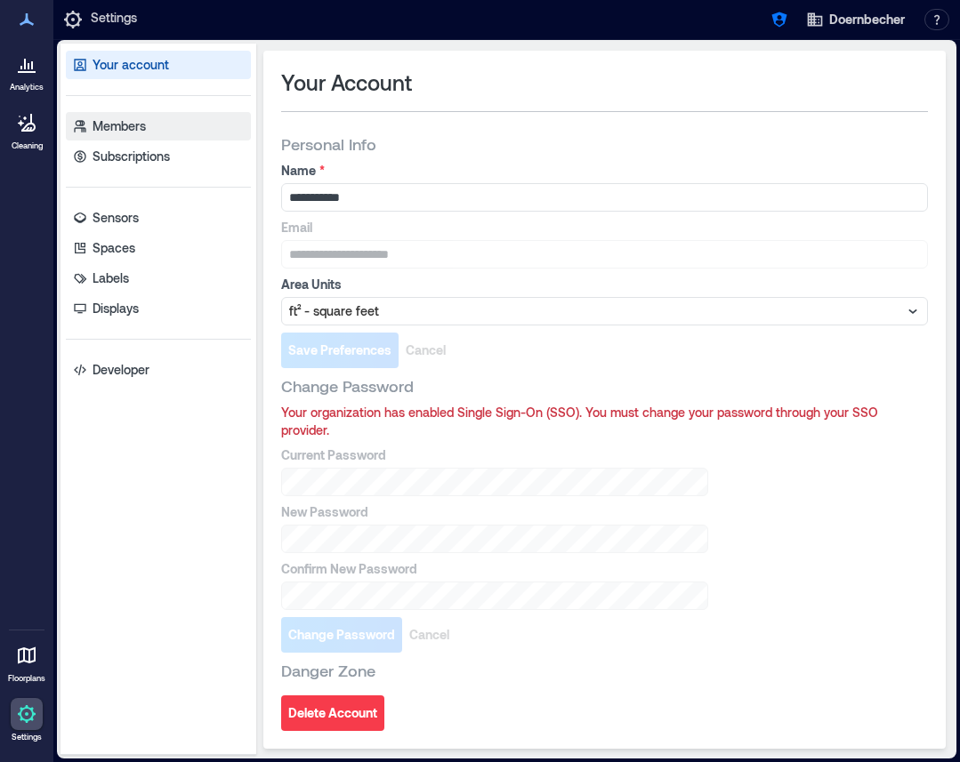
click at [135, 133] on p "Members" at bounding box center [119, 126] width 53 height 18
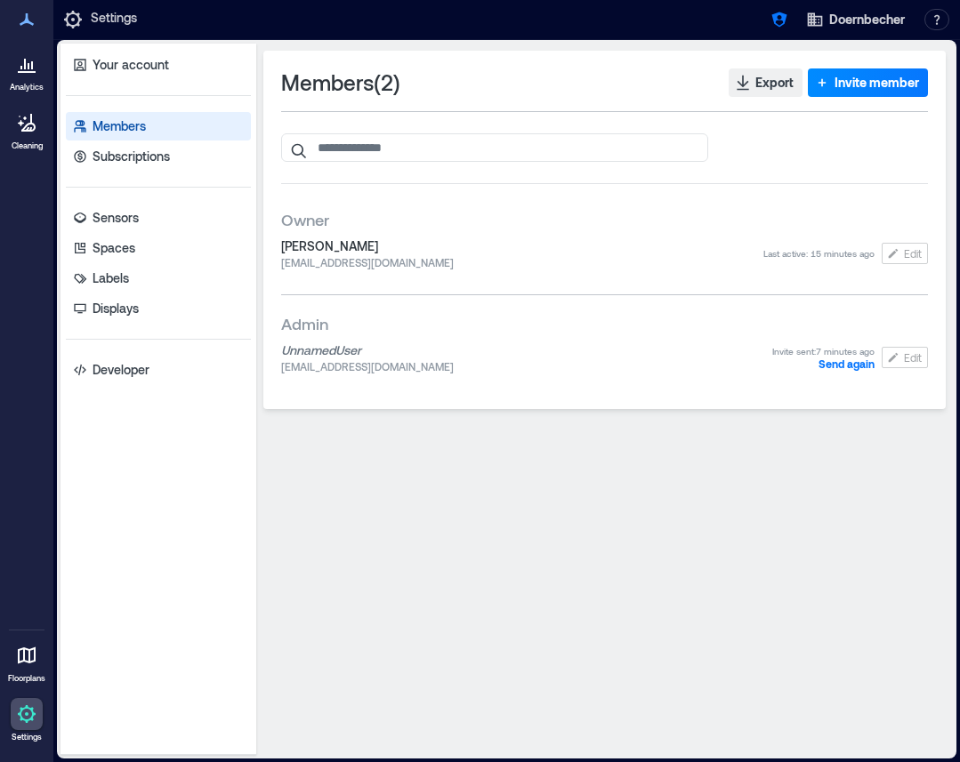
click at [303, 371] on span "chaquett@ohsu.edu" at bounding box center [526, 366] width 491 height 14
click at [386, 366] on span "chaquett@ohsu.edu" at bounding box center [526, 366] width 491 height 14
click at [369, 366] on span "chaquett@ohsu.edu" at bounding box center [526, 366] width 491 height 14
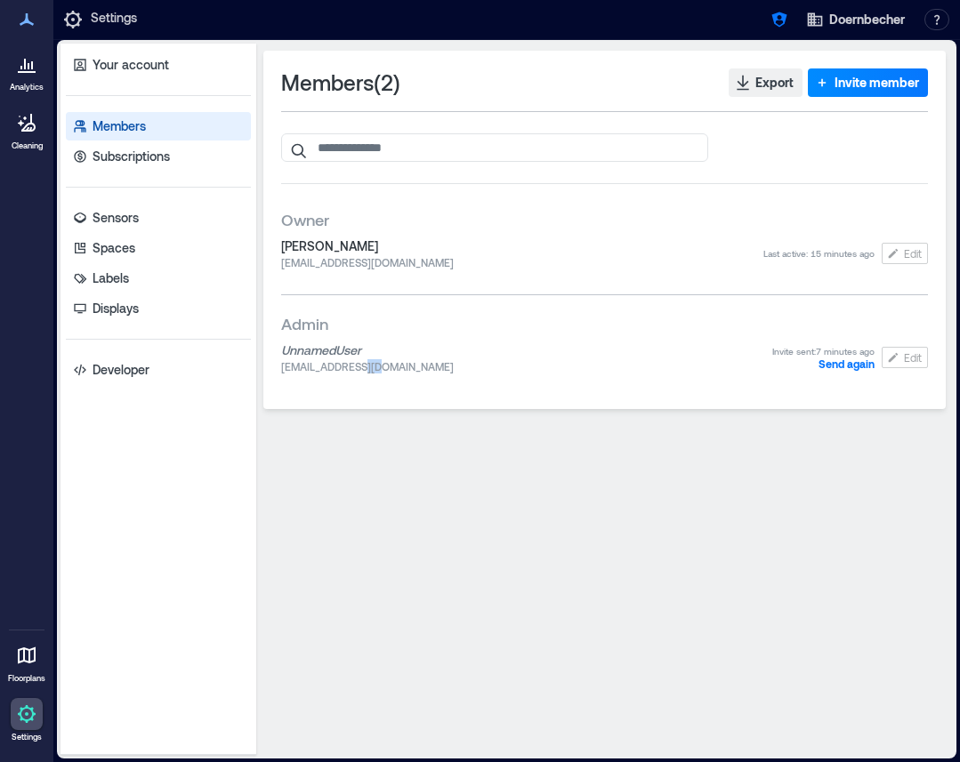
click at [369, 366] on span "chaquett@ohsu.edu" at bounding box center [526, 366] width 491 height 14
copy span "chaquett@ohsu.edu"
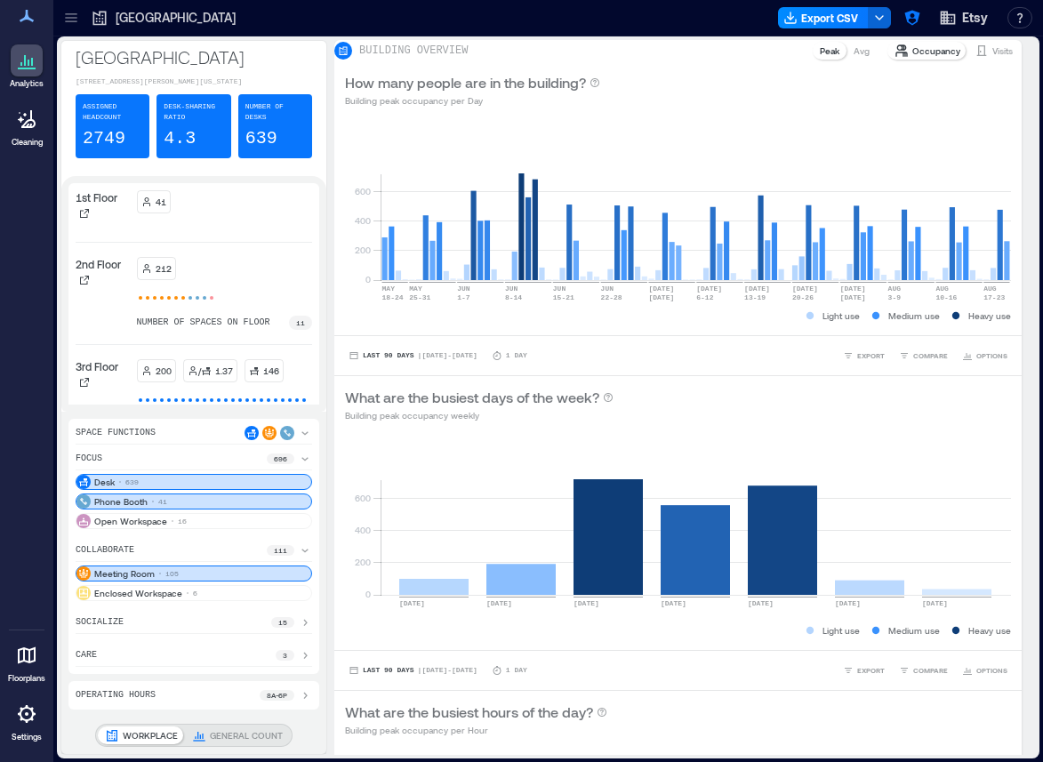
scroll to position [14, 0]
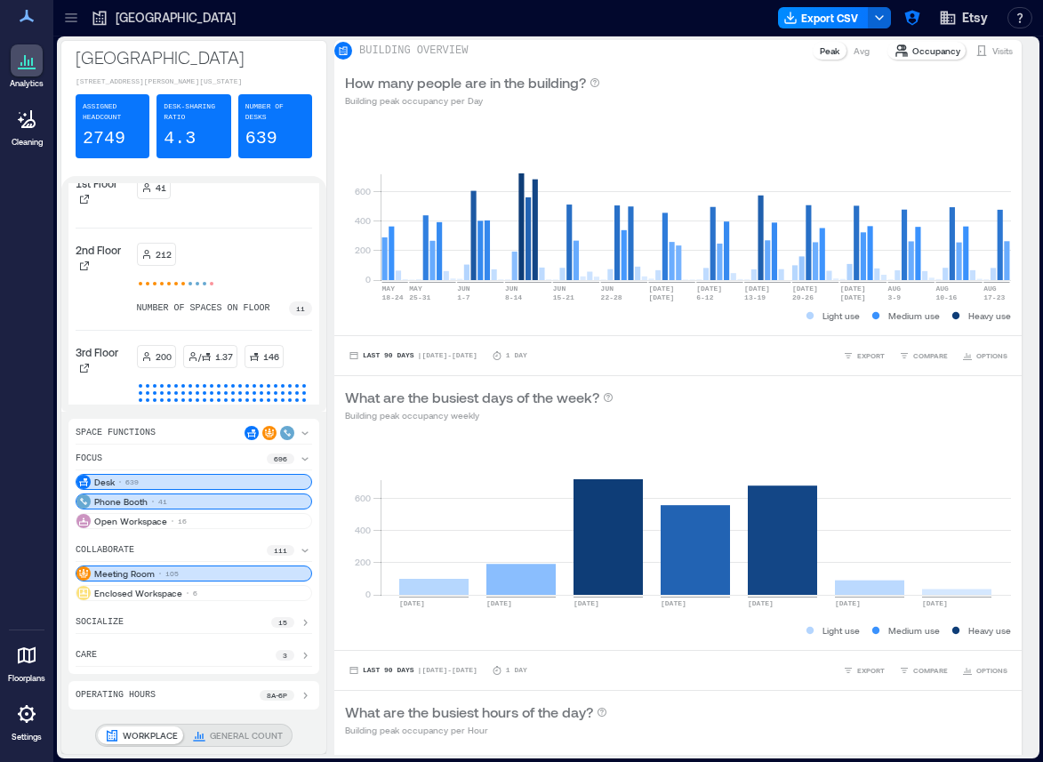
click at [27, 726] on div at bounding box center [27, 714] width 32 height 32
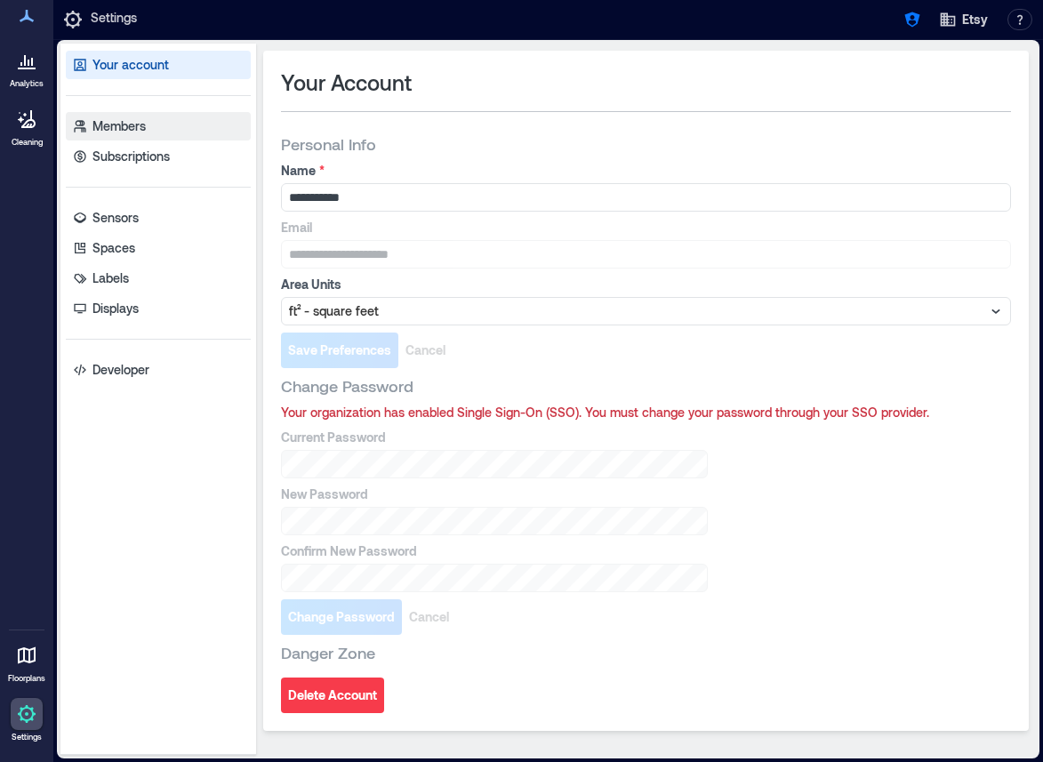
click at [149, 126] on link "Members" at bounding box center [158, 126] width 185 height 28
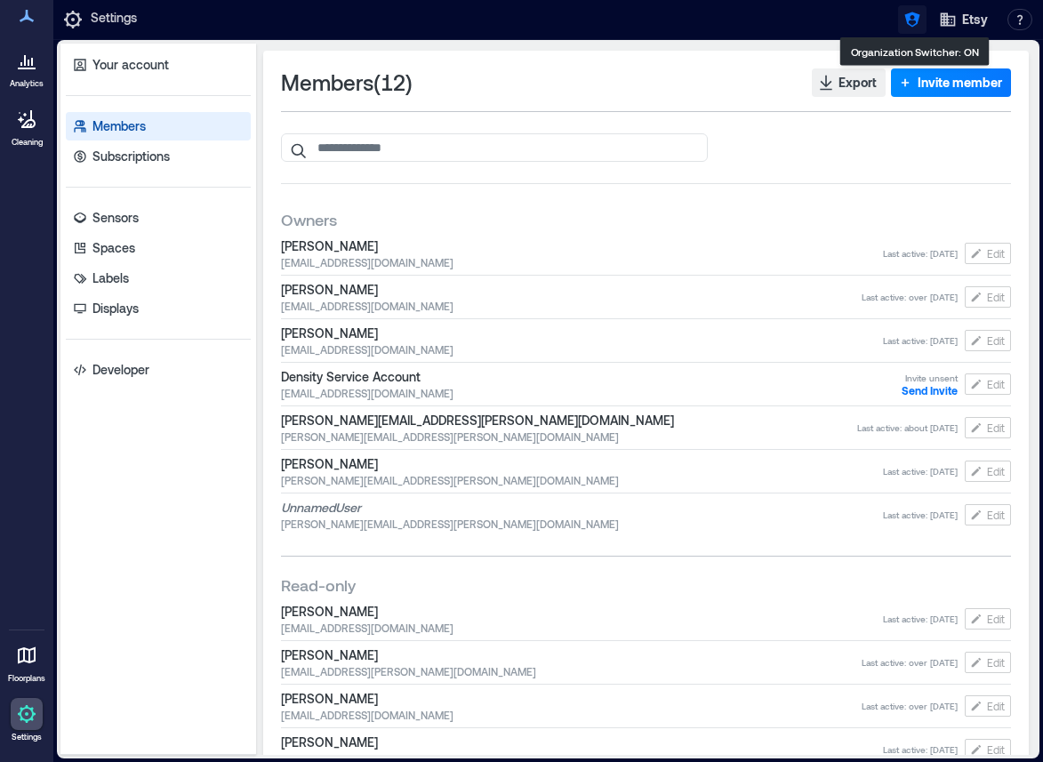
click at [927, 17] on button "button" at bounding box center [912, 19] width 28 height 28
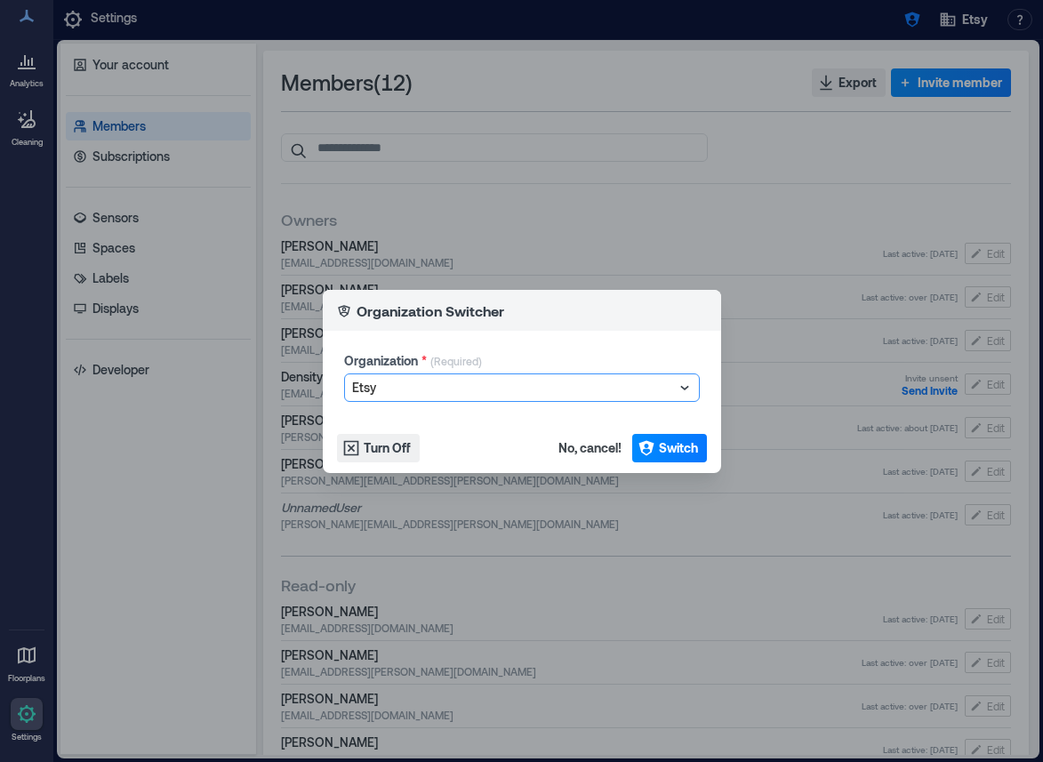
click at [530, 399] on div "Etsy" at bounding box center [522, 387] width 354 height 27
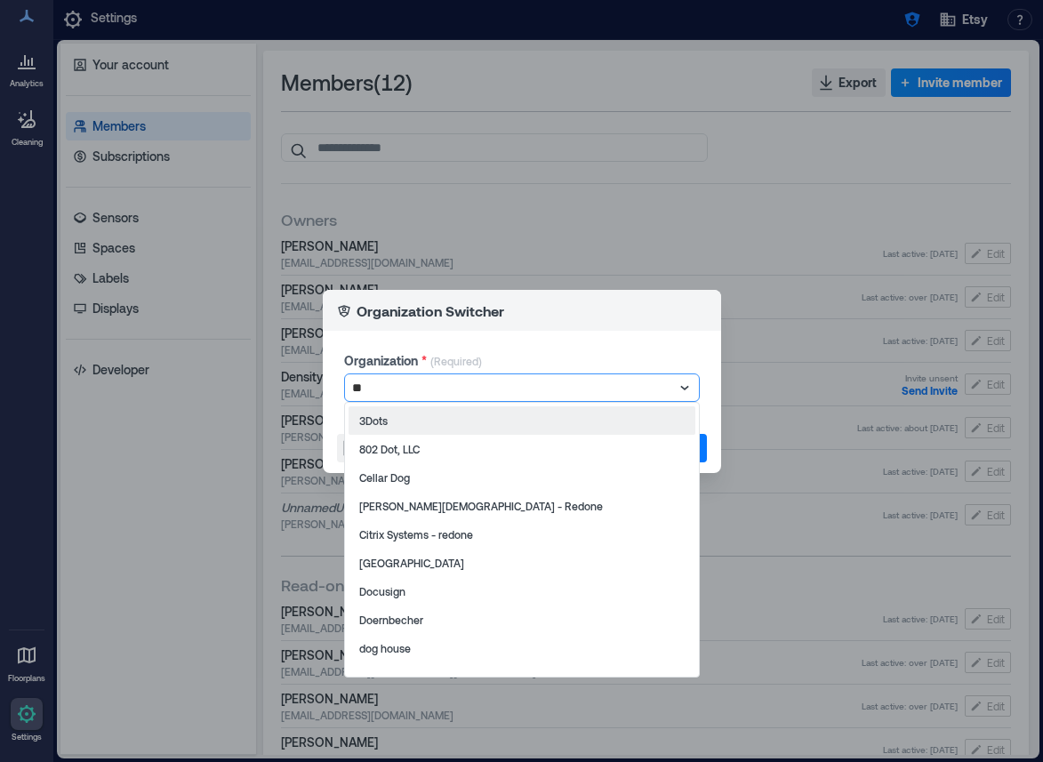
type input "*"
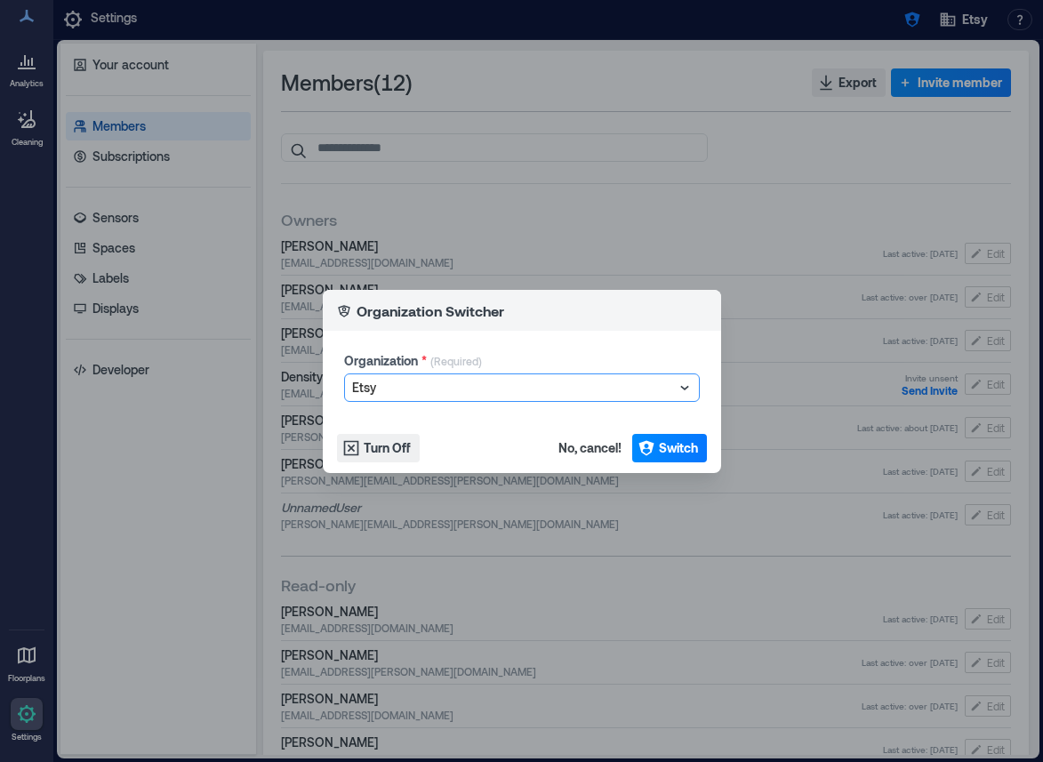
click at [457, 390] on div at bounding box center [513, 387] width 322 height 21
